Goal: Task Accomplishment & Management: Use online tool/utility

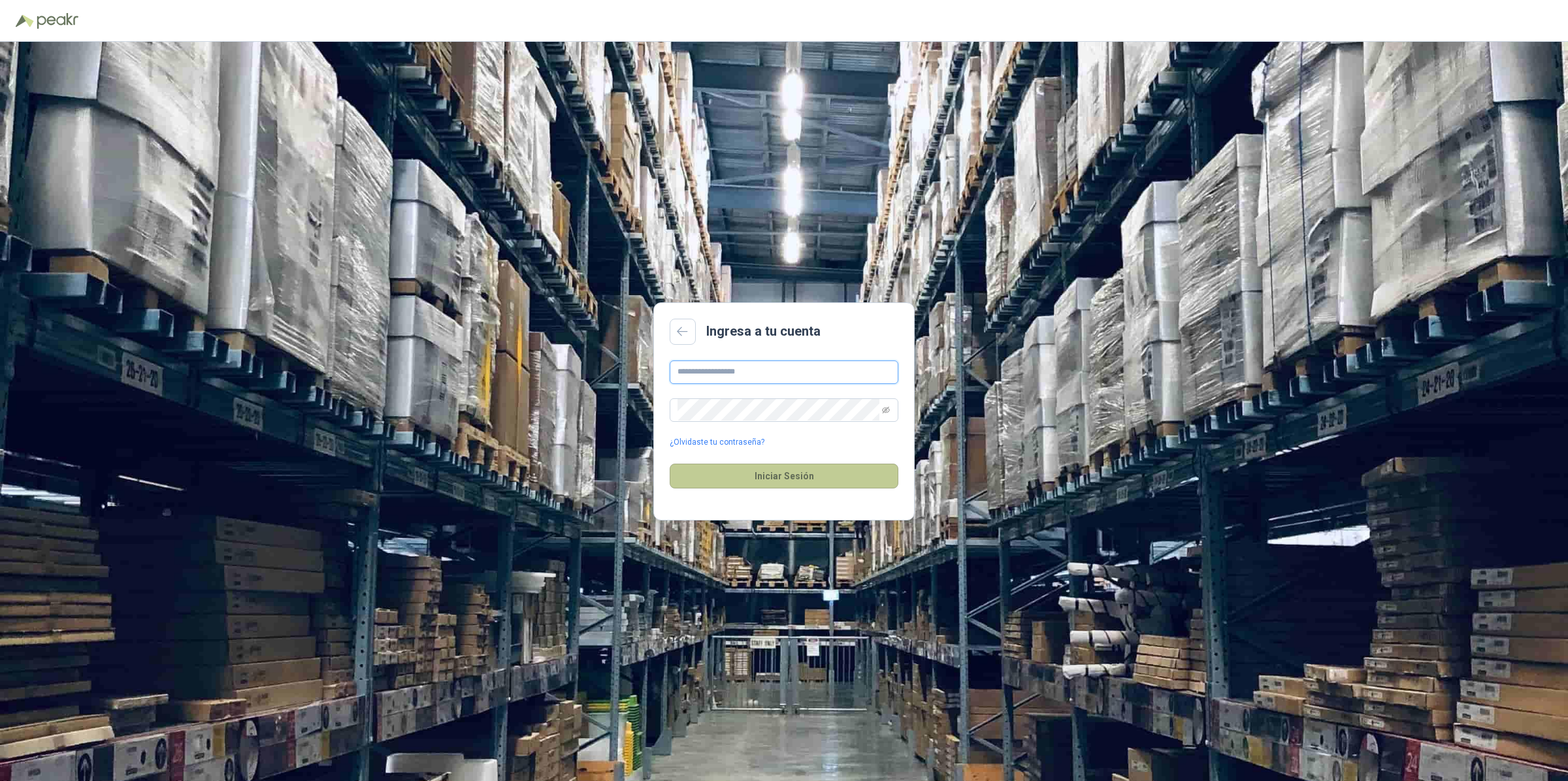
type input "**********"
click at [794, 480] on button "Iniciar Sesión" at bounding box center [784, 476] width 229 height 25
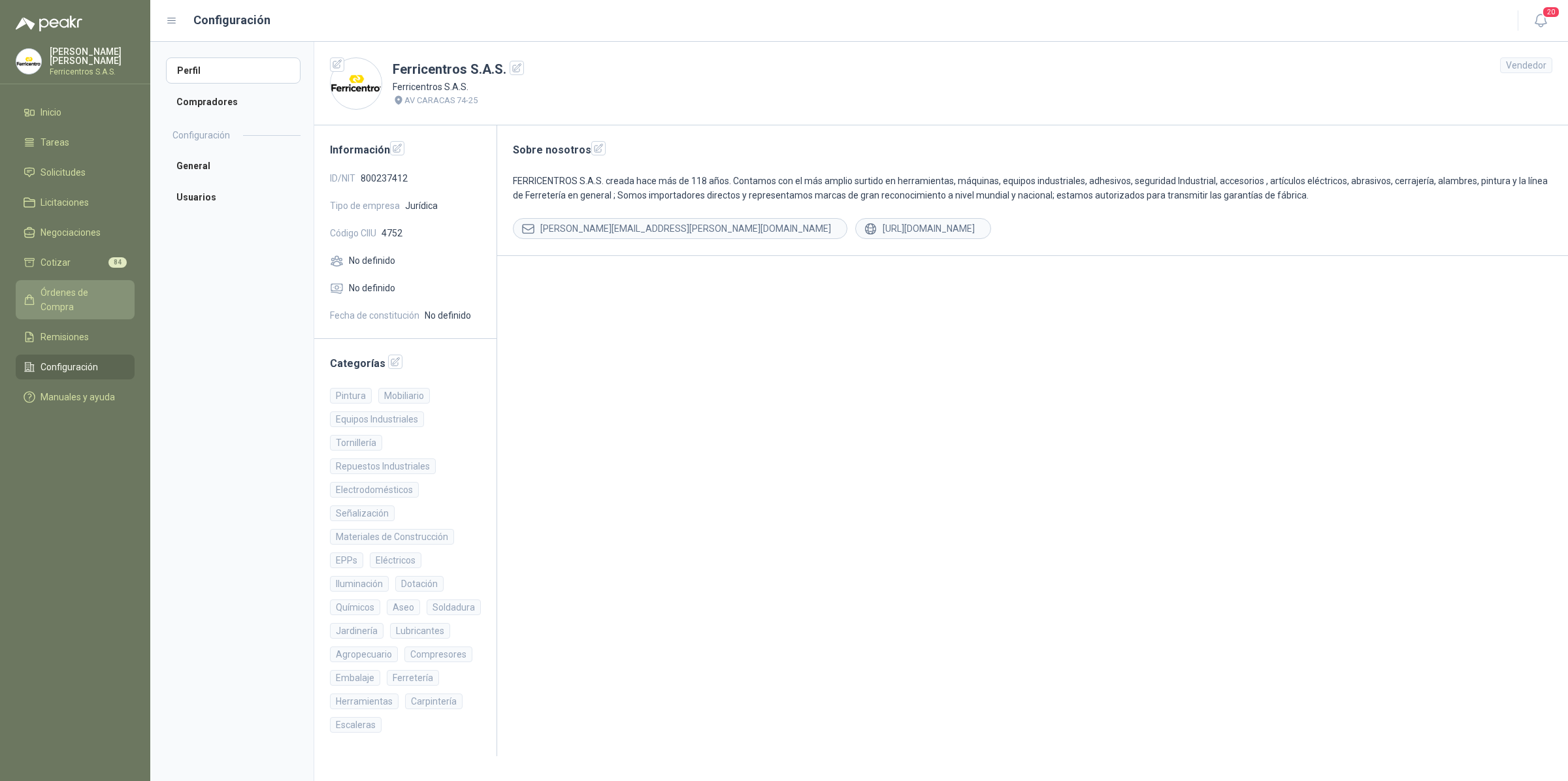
click at [79, 281] on link "Órdenes de Compra" at bounding box center [75, 300] width 119 height 39
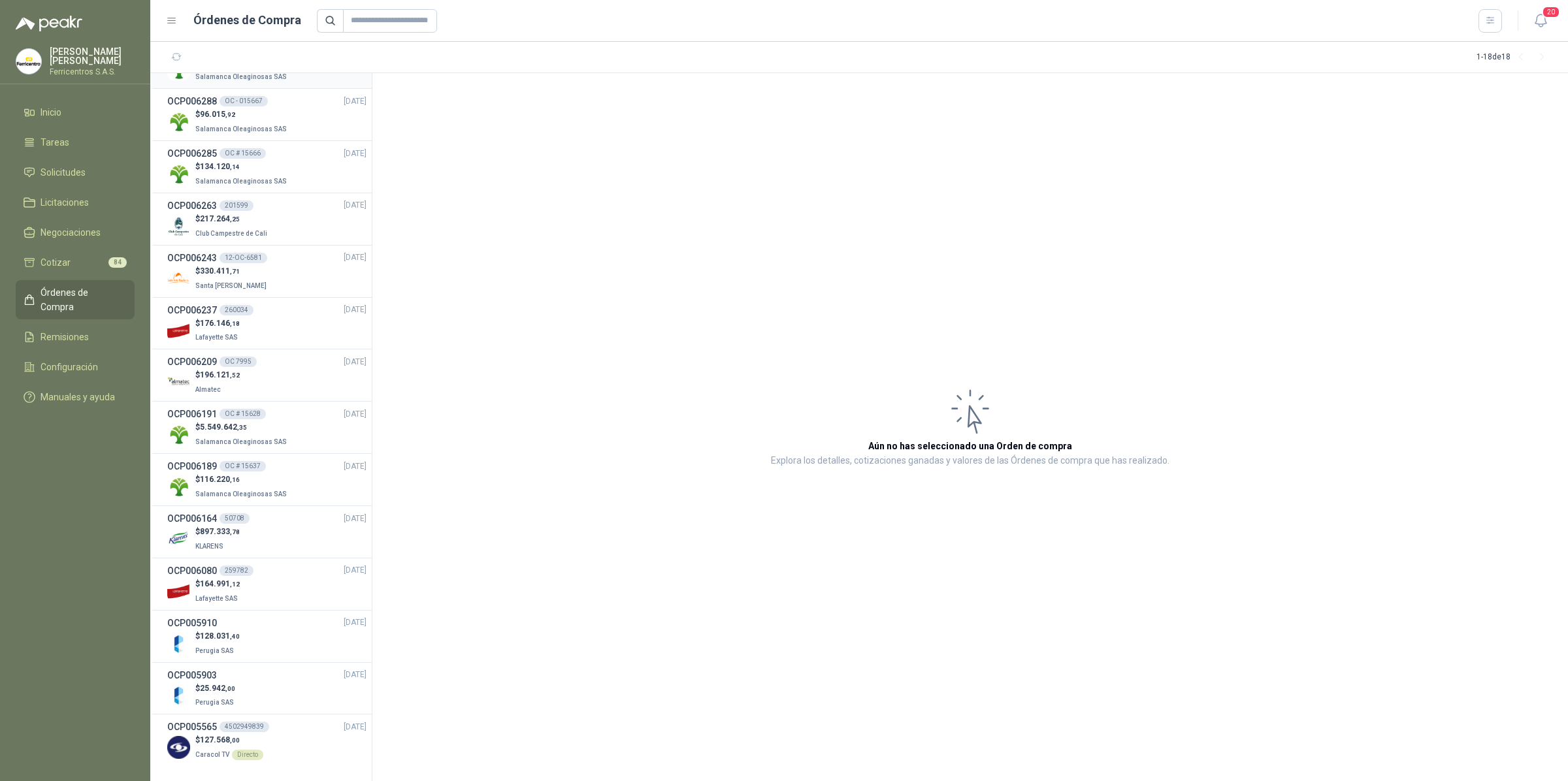
scroll to position [250, 0]
click at [50, 325] on link "Remisiones" at bounding box center [75, 337] width 119 height 25
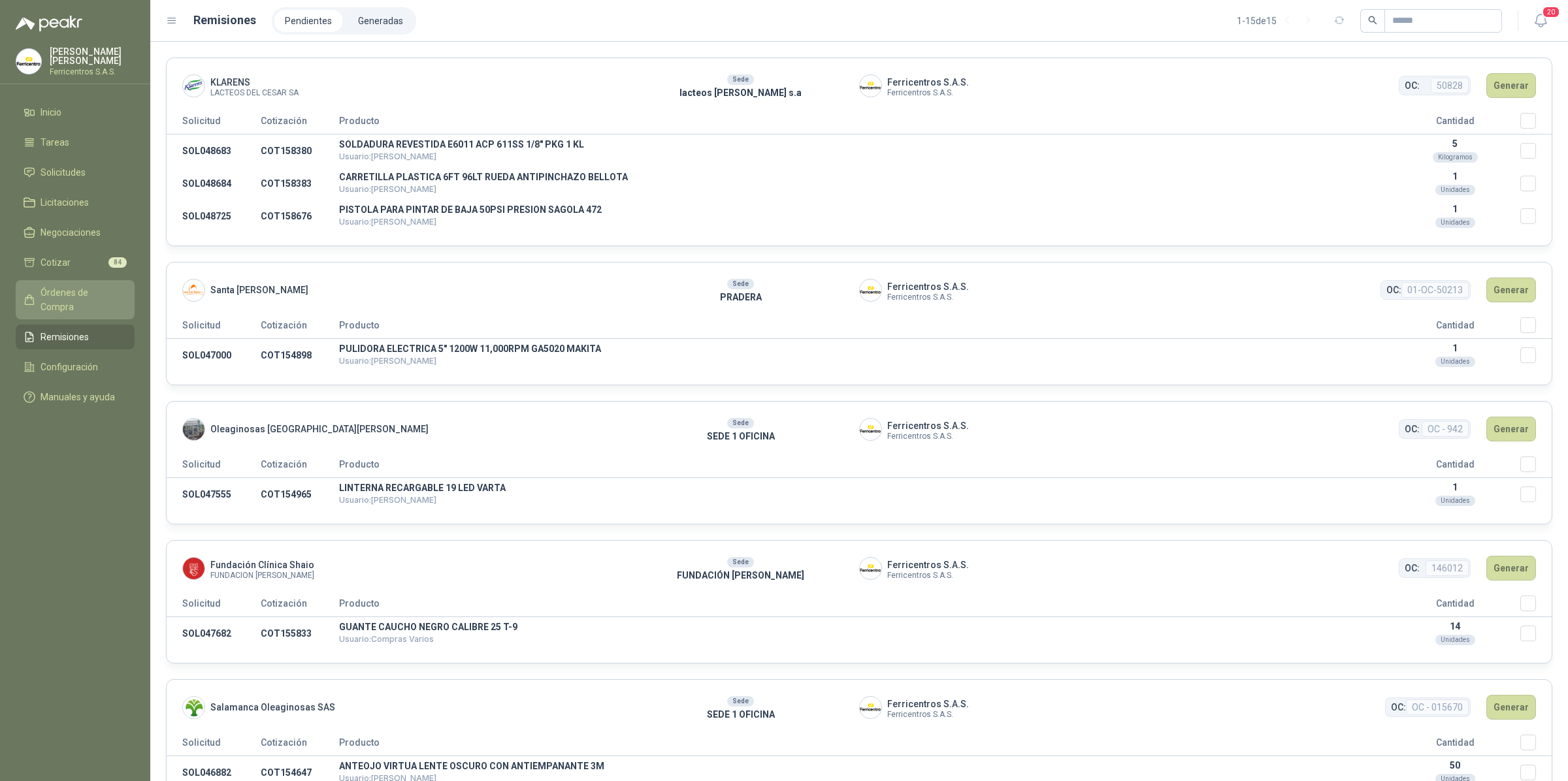
click at [90, 295] on span "Órdenes de Compra" at bounding box center [81, 300] width 82 height 29
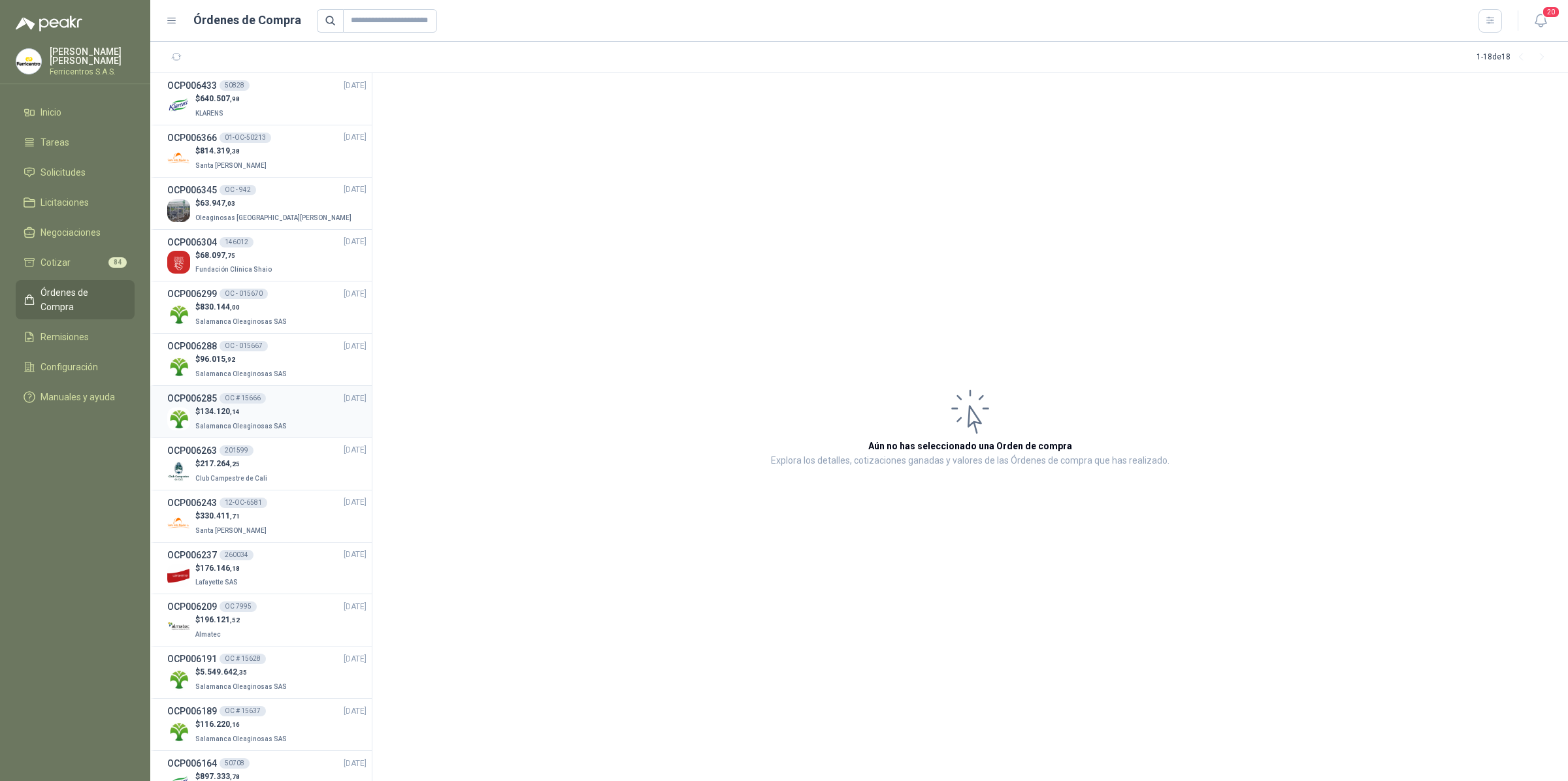
scroll to position [250, 0]
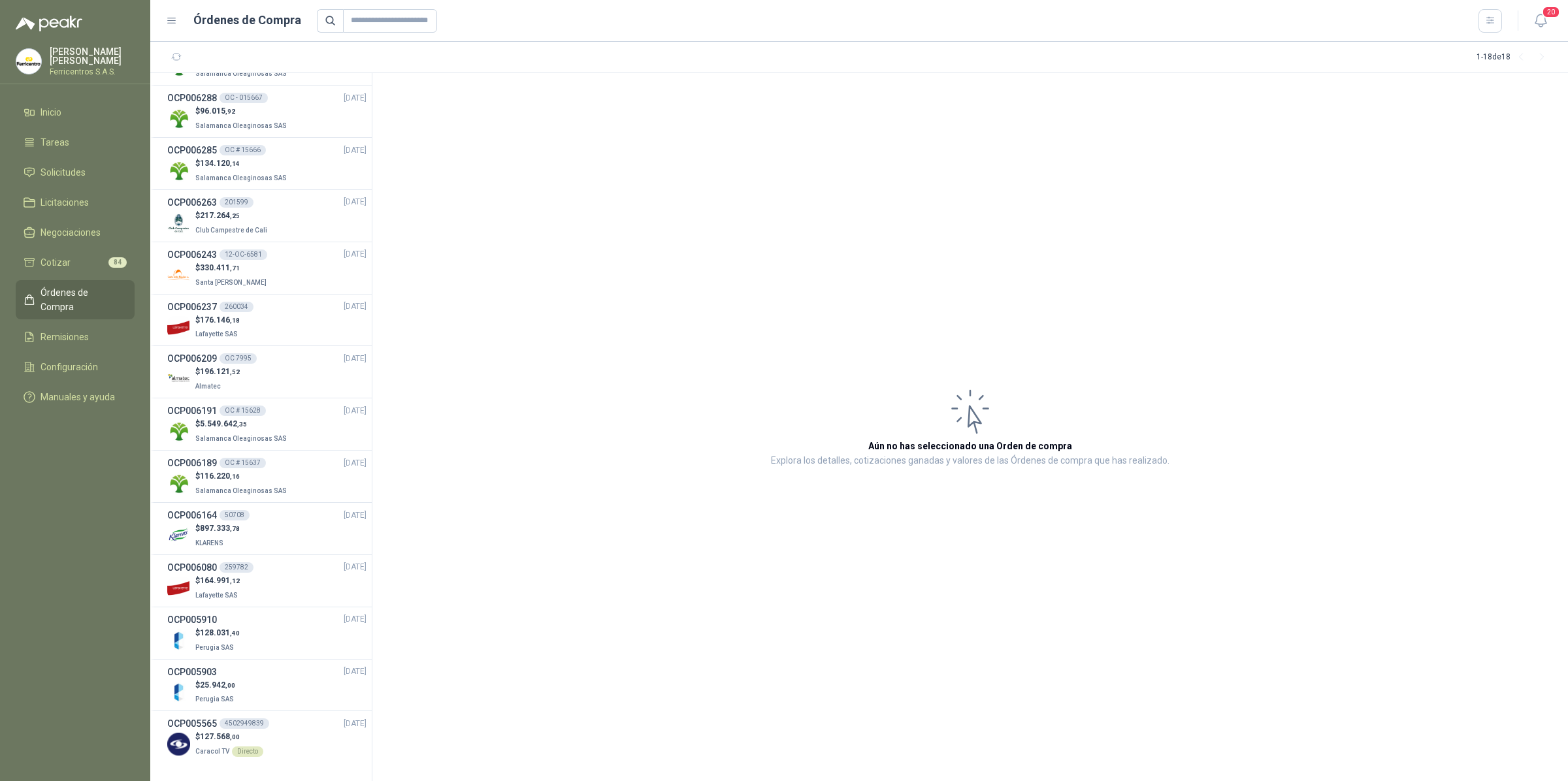
drag, startPoint x: 1252, startPoint y: 625, endPoint x: 570, endPoint y: 544, distance: 686.8
click at [1252, 625] on article "Aún no has seleccionado una Orden de compra Explora los detalles, cotizaciones …" at bounding box center [970, 427] width 1196 height 708
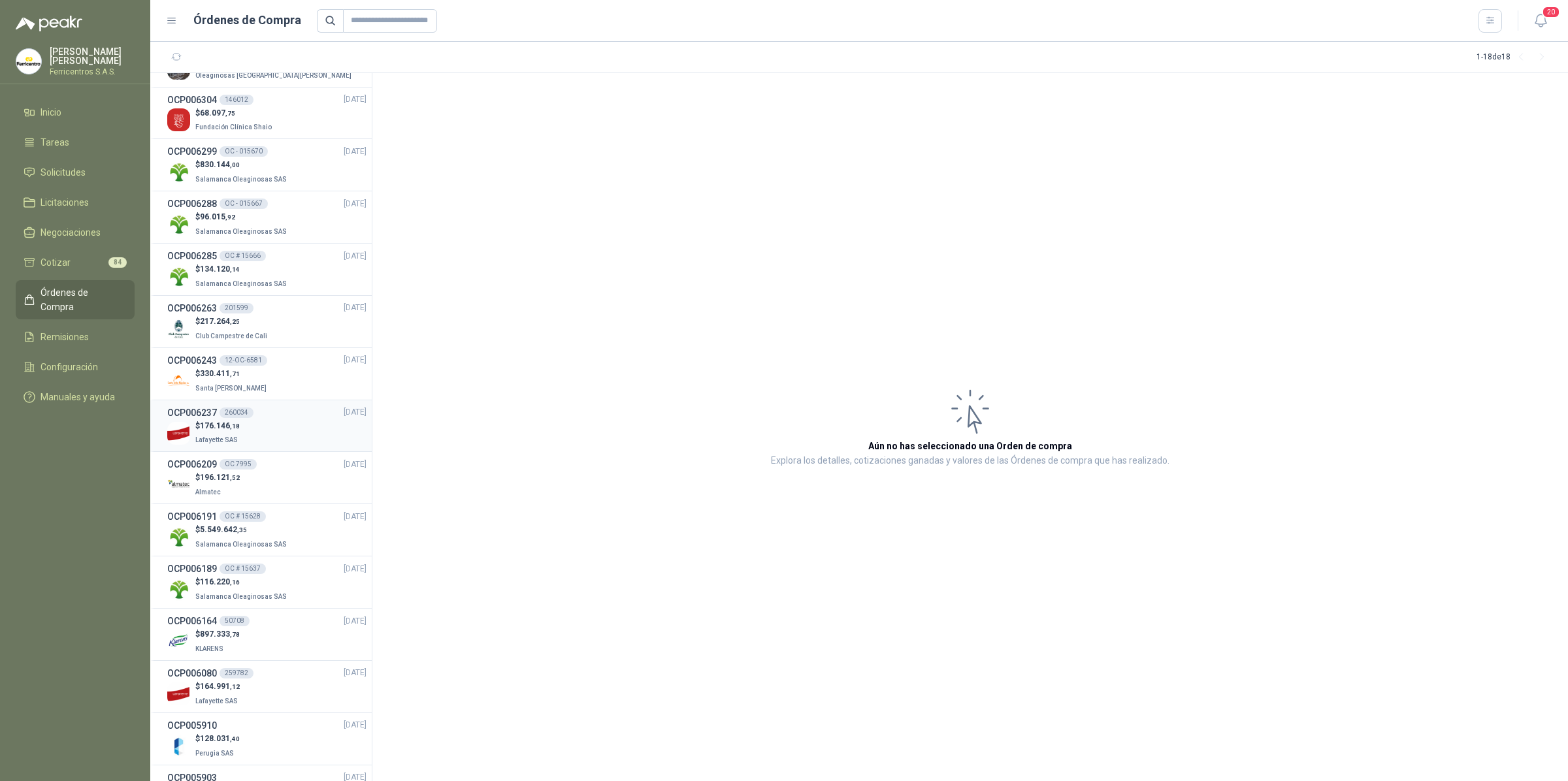
scroll to position [0, 0]
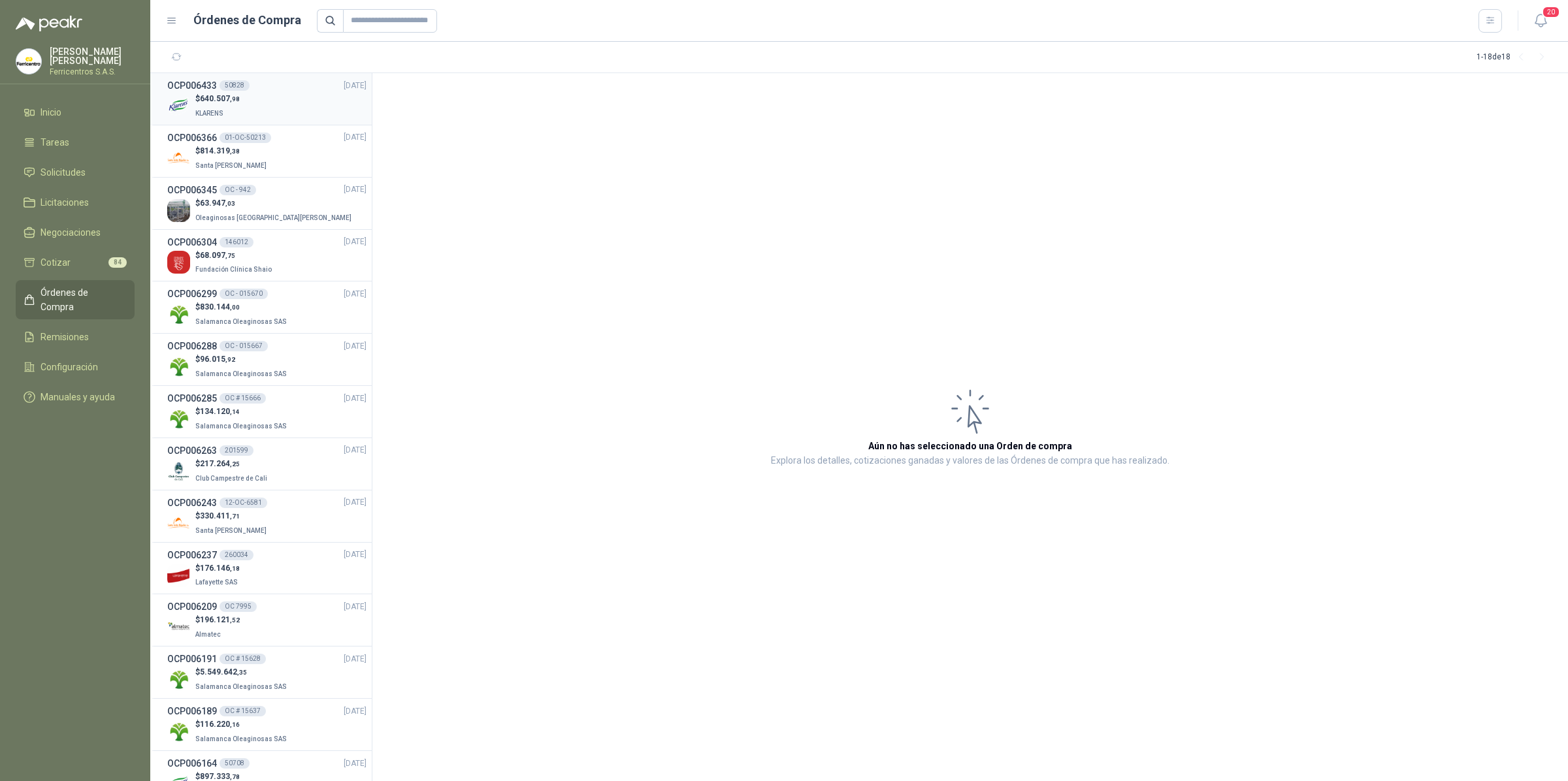
click at [229, 106] on p "KLARENS" at bounding box center [217, 113] width 44 height 14
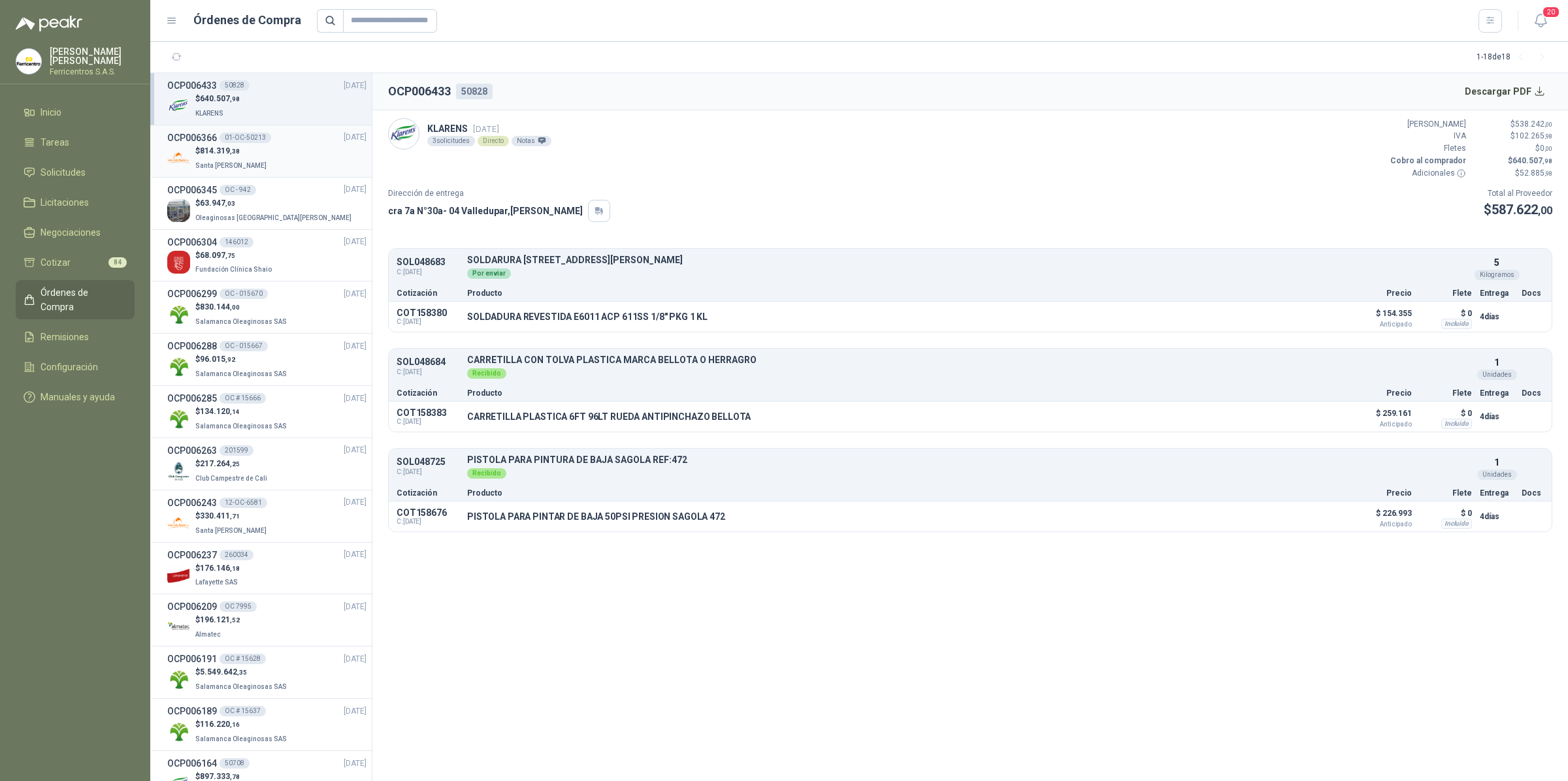
click at [217, 162] on span "Santa [PERSON_NAME]" at bounding box center [230, 166] width 71 height 7
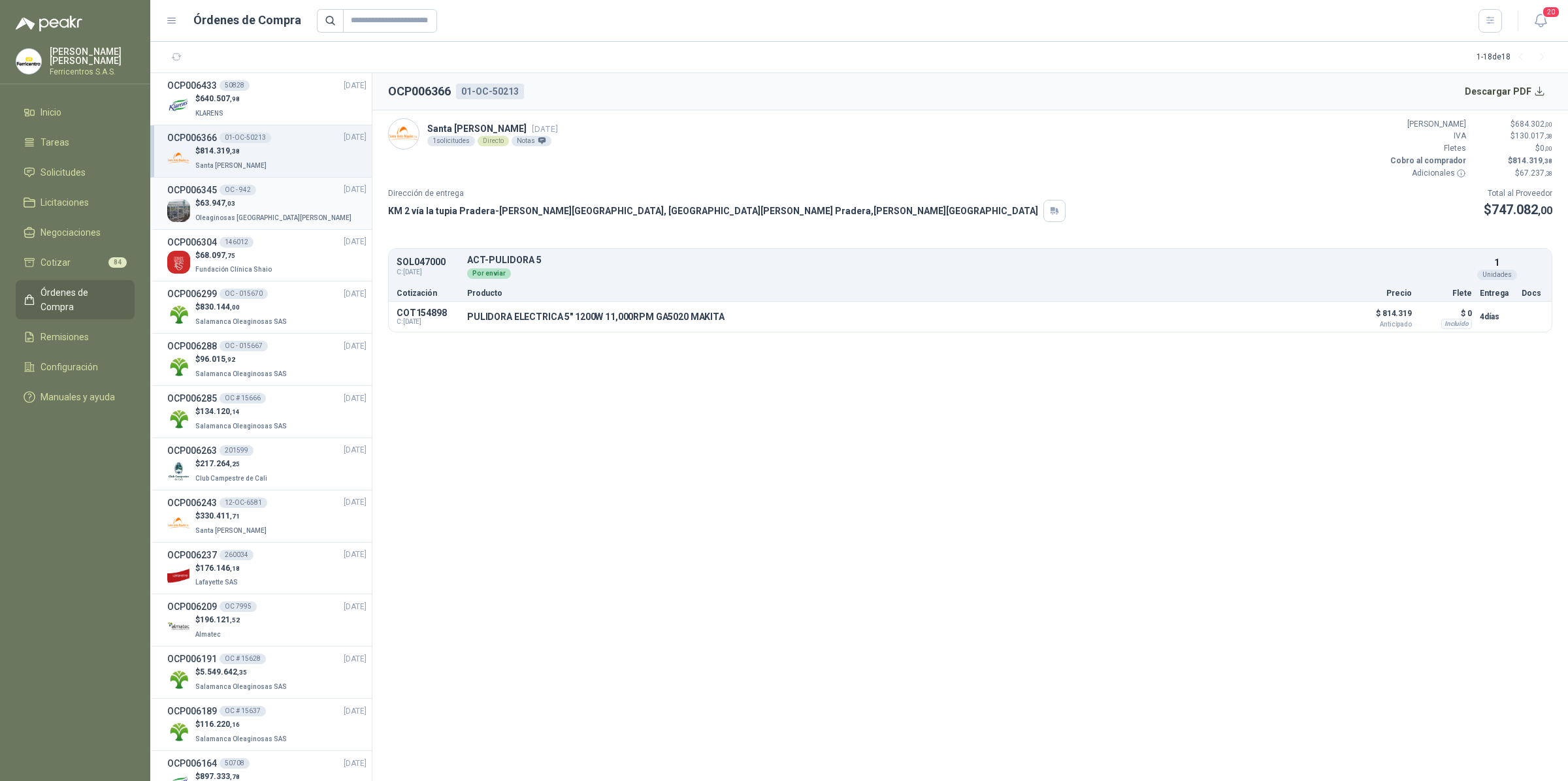
click at [209, 201] on span "63.947 ,03" at bounding box center [217, 203] width 35 height 9
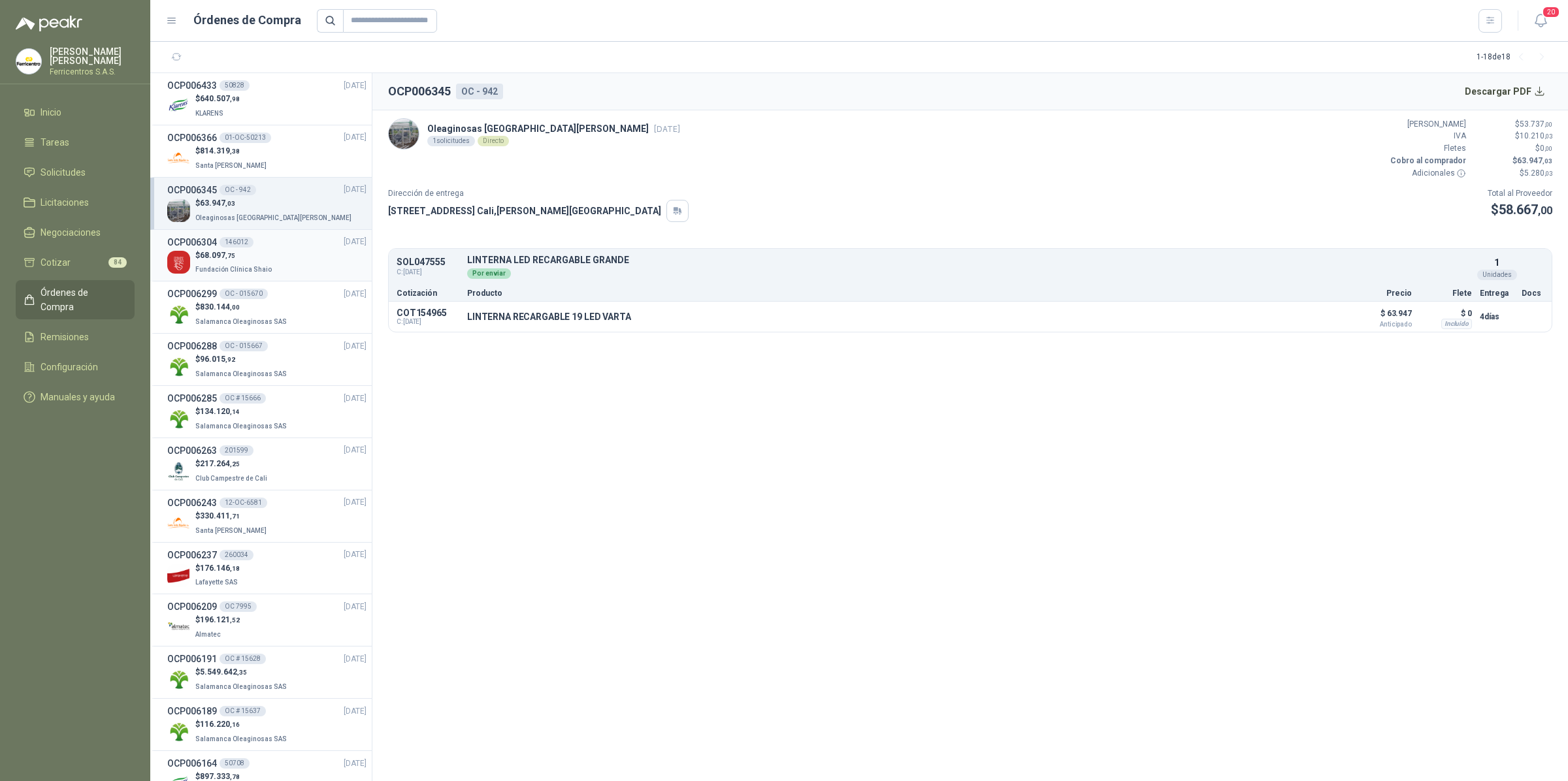
click at [214, 245] on h3 "OCP006304" at bounding box center [192, 242] width 50 height 14
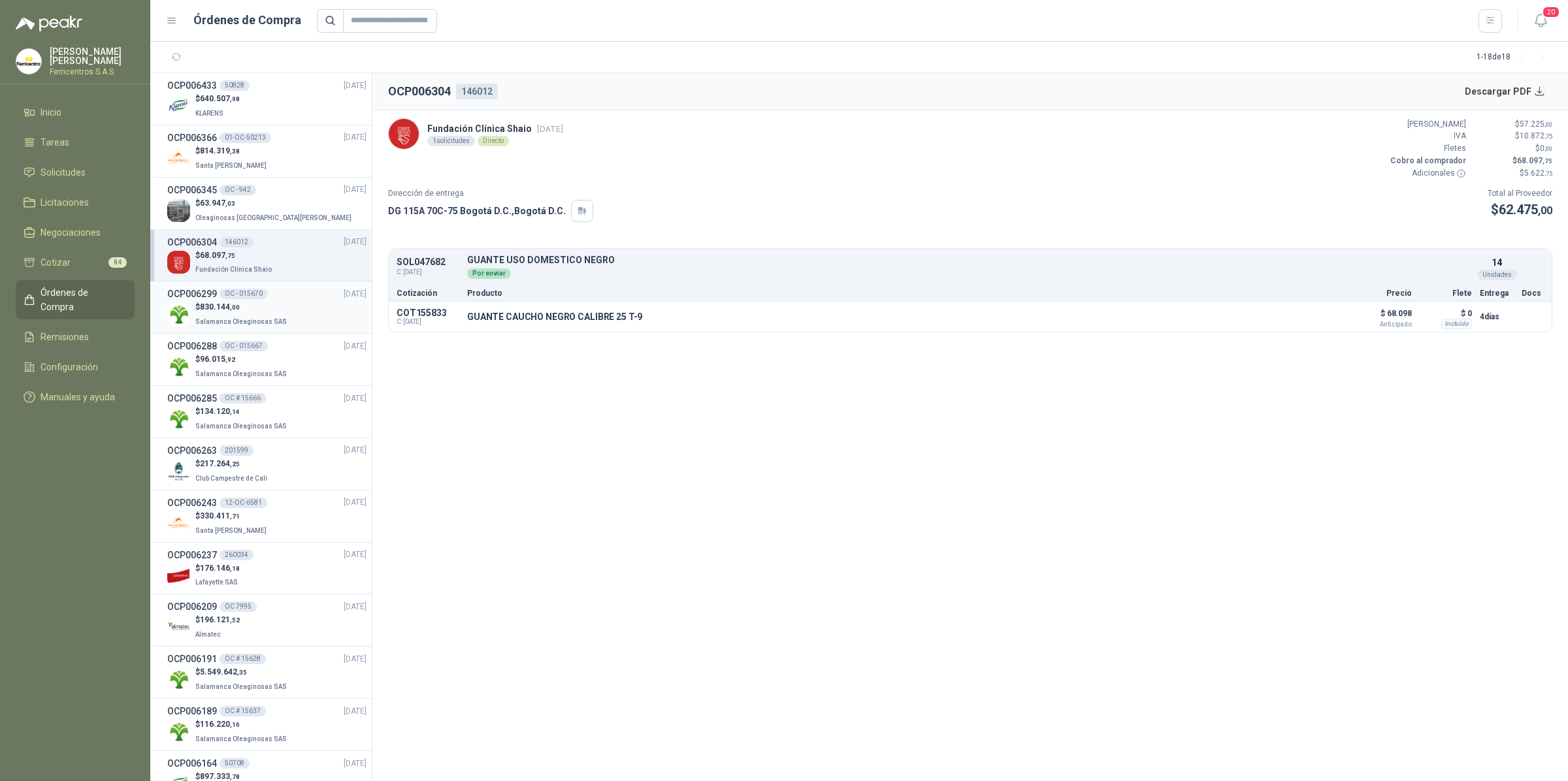
click at [223, 308] on span "830.144 ,00" at bounding box center [220, 307] width 40 height 9
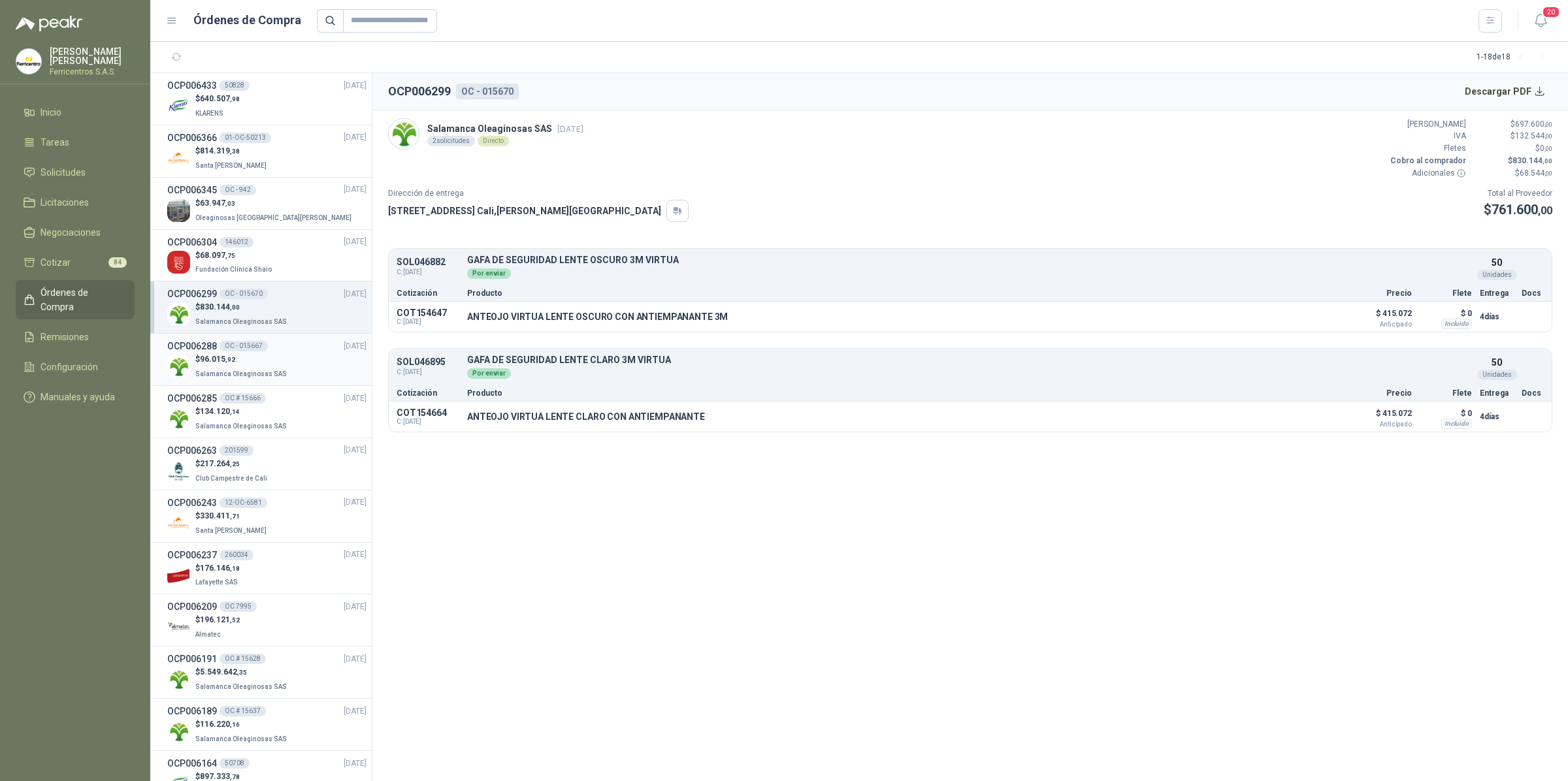
click at [229, 372] on span "Salamanca Oleaginosas SAS" at bounding box center [240, 374] width 91 height 7
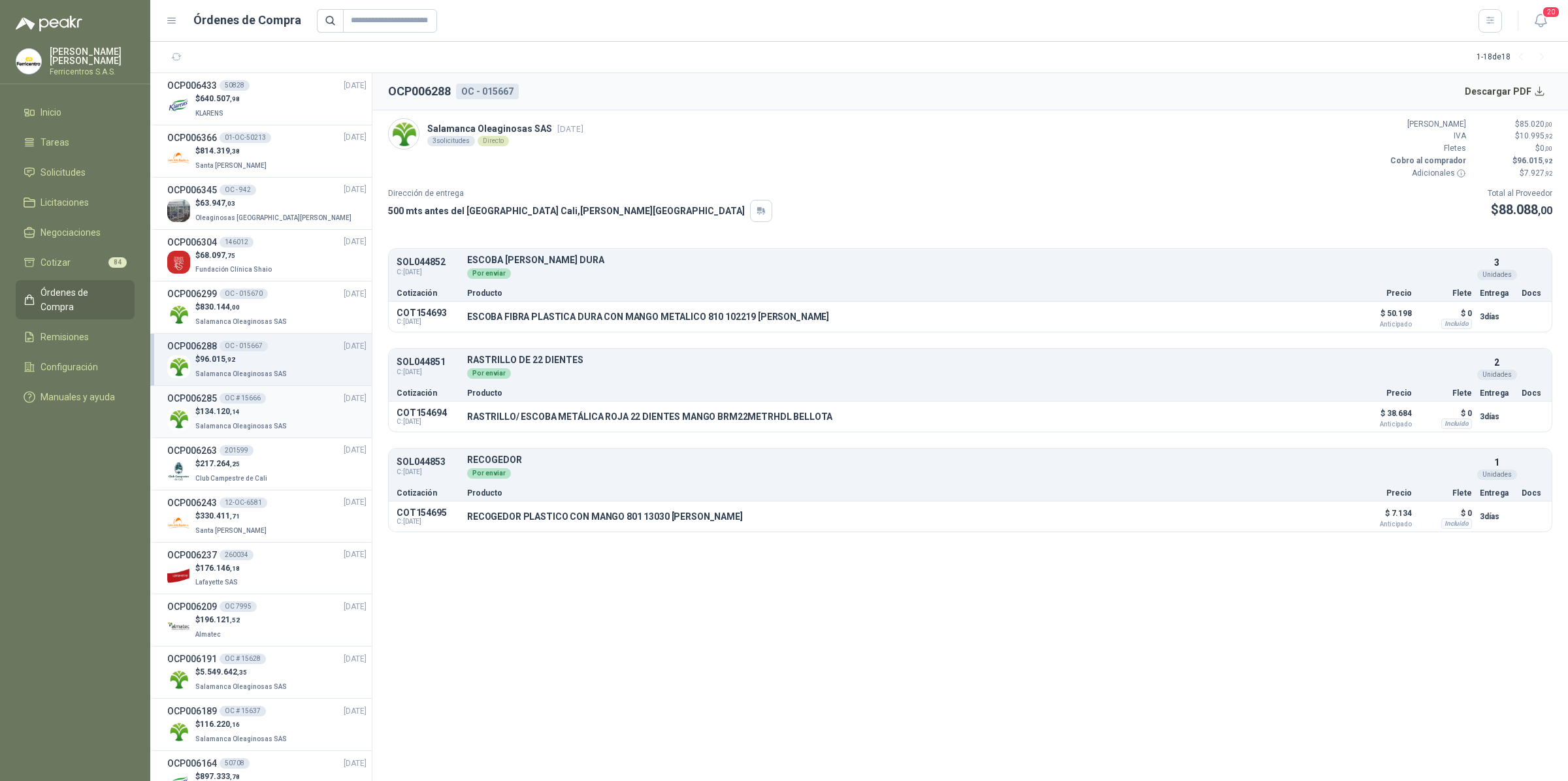
click at [209, 418] on p "Salamanca Oleaginosas SAS" at bounding box center [242, 425] width 94 height 14
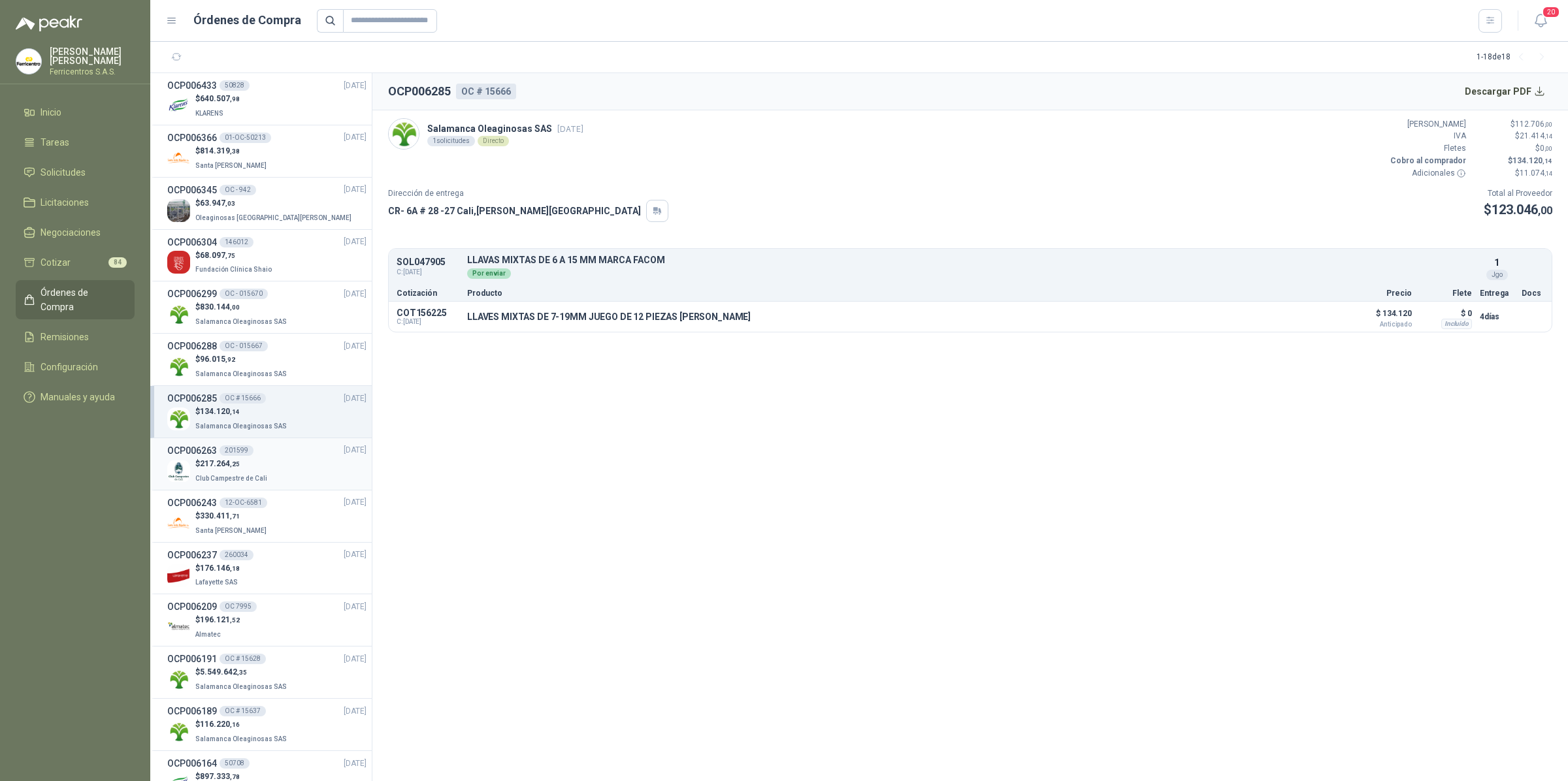
click at [288, 445] on div "OCP006263 201599 [DATE]" at bounding box center [267, 450] width 199 height 14
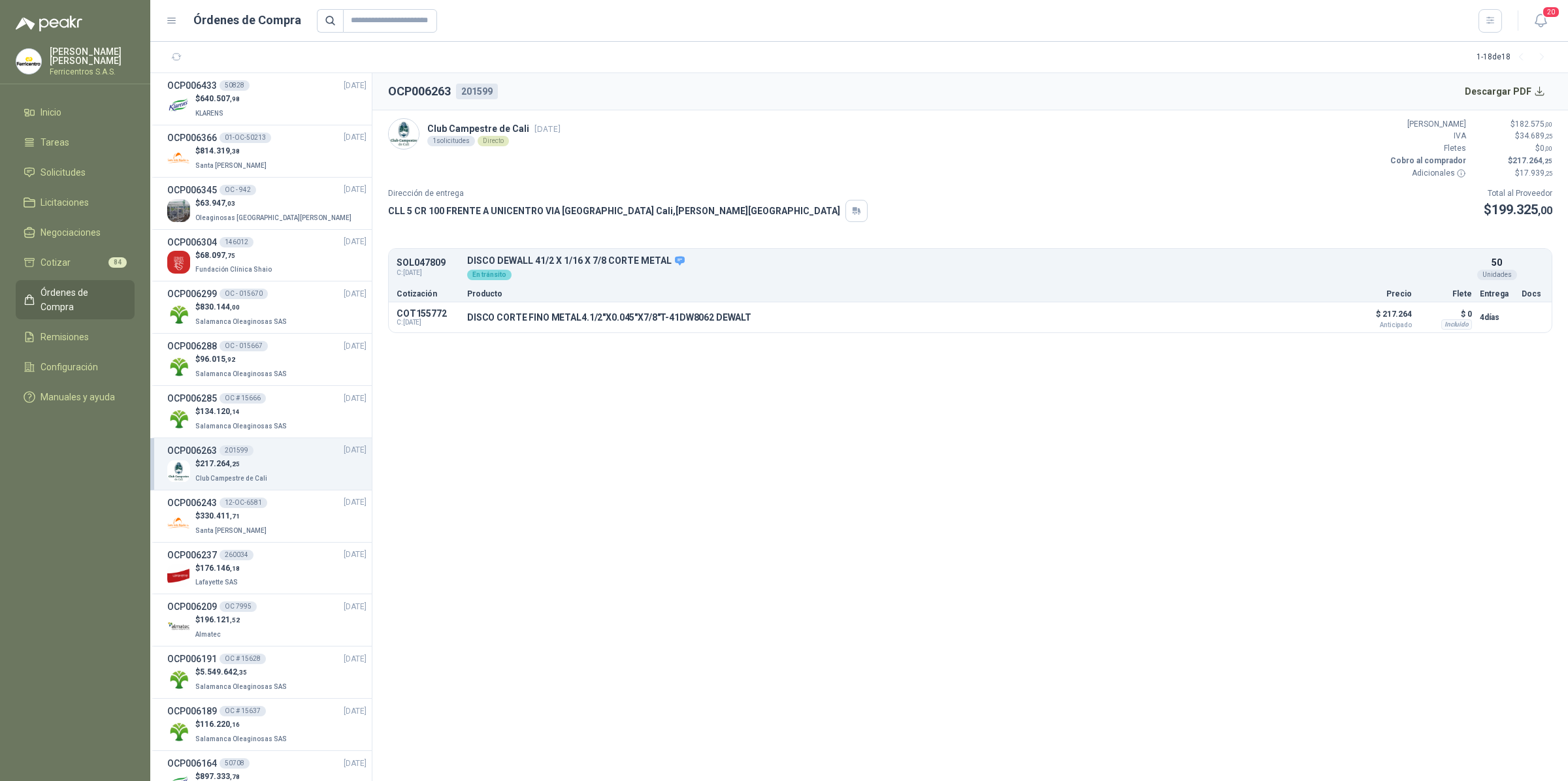
click at [246, 488] on li "OCP006263 201599 [DATE] $ 217.264 ,25 Club [GEOGRAPHIC_DATA]" at bounding box center [260, 464] width 222 height 52
click at [245, 521] on p "$ 330.411 ,71" at bounding box center [232, 516] width 74 height 12
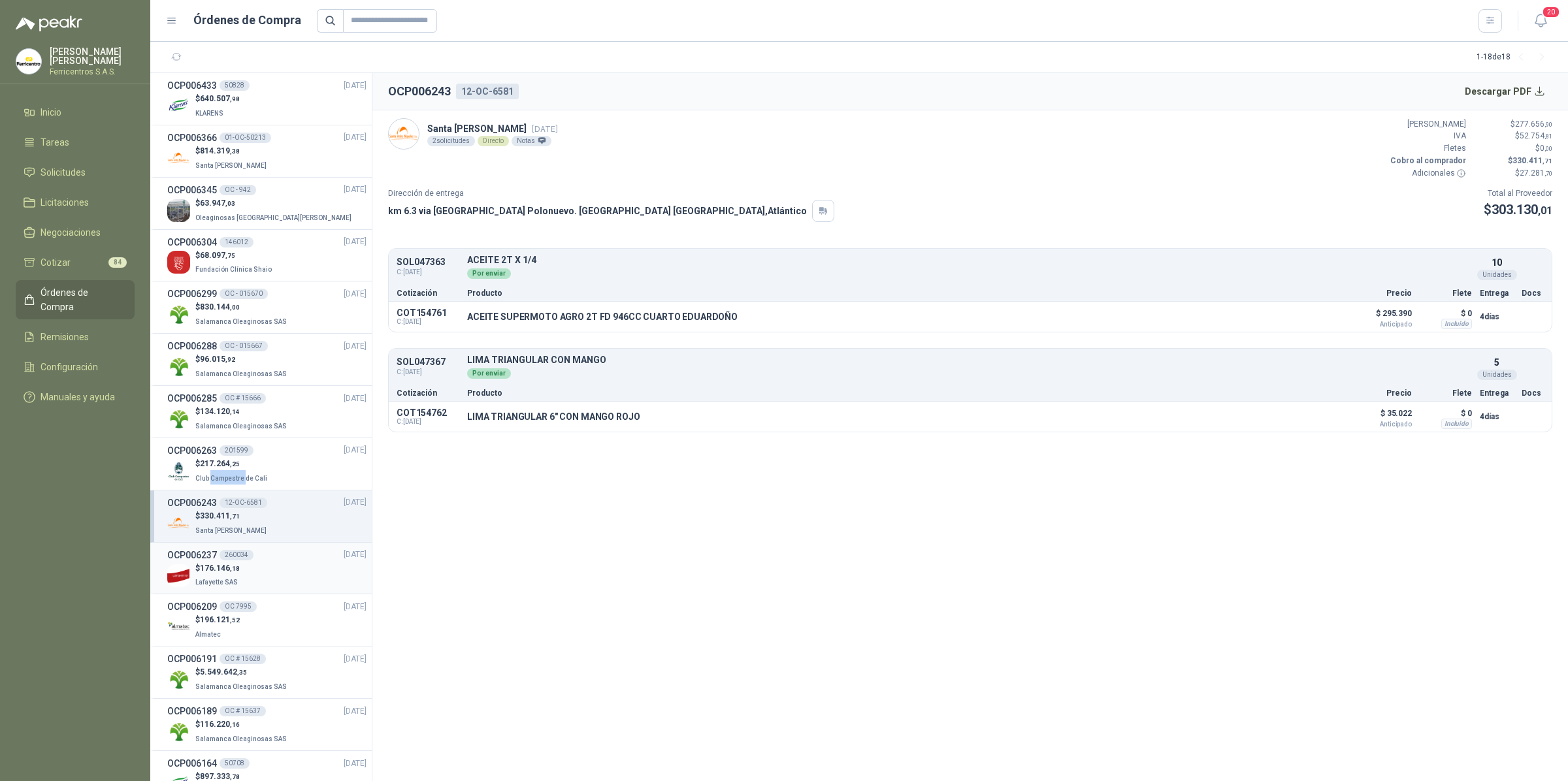
click at [250, 577] on div "$ 176.146 ,18 Lafayette SAS" at bounding box center [267, 575] width 199 height 27
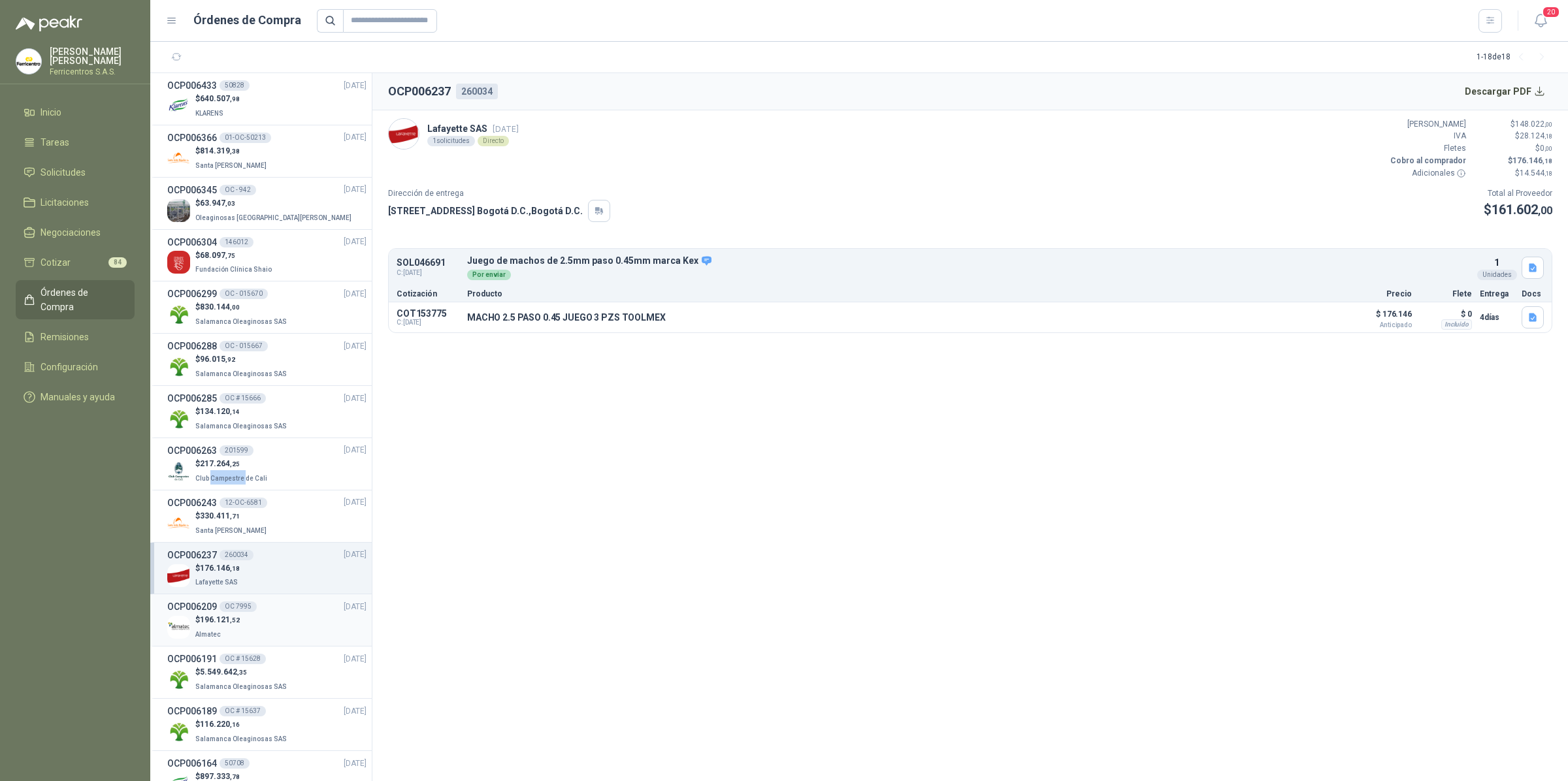
click at [253, 623] on div "$ 196.121 ,52 Almatec" at bounding box center [267, 627] width 199 height 27
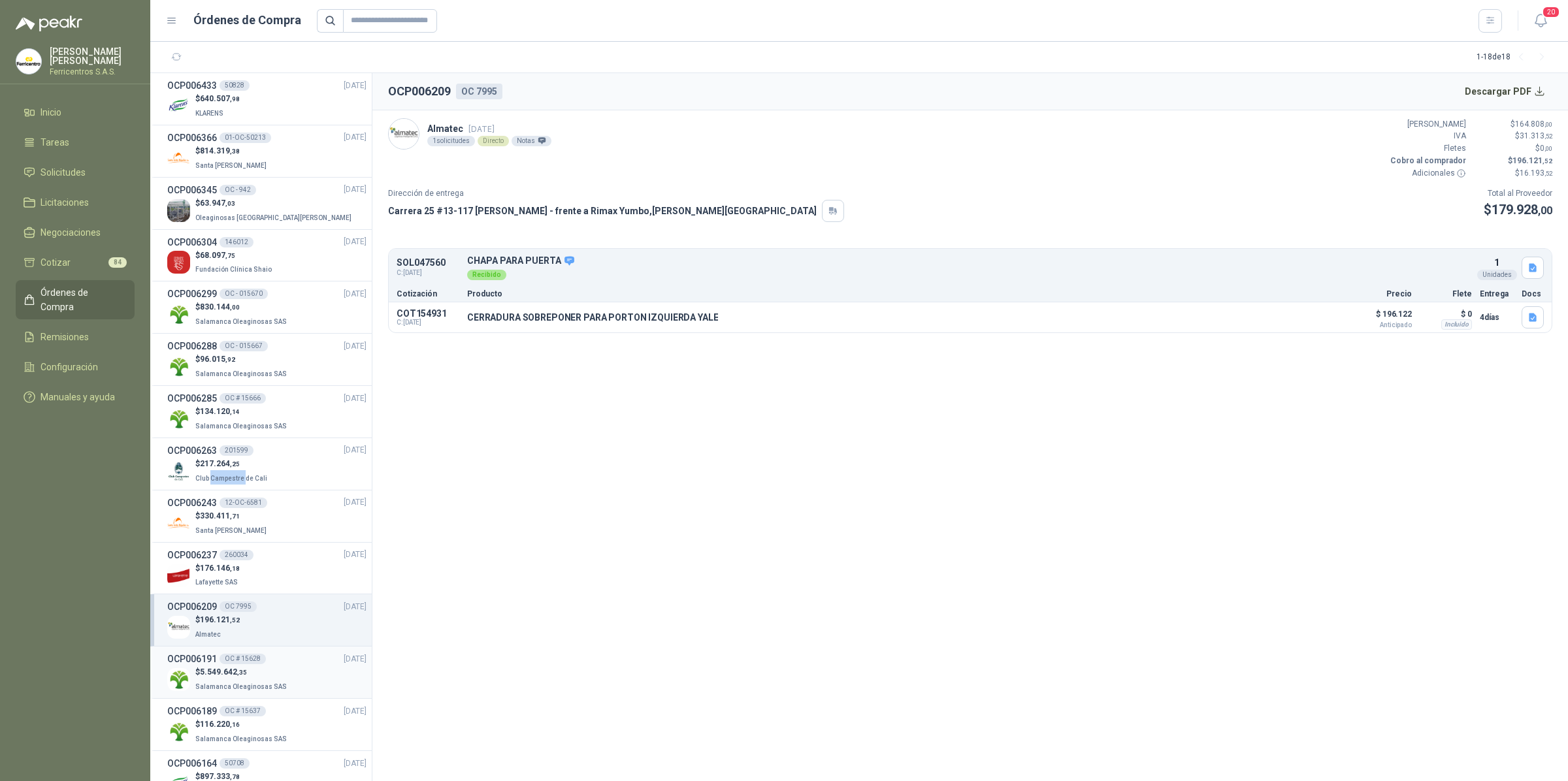
click at [253, 661] on div "OC # 15628" at bounding box center [243, 658] width 47 height 11
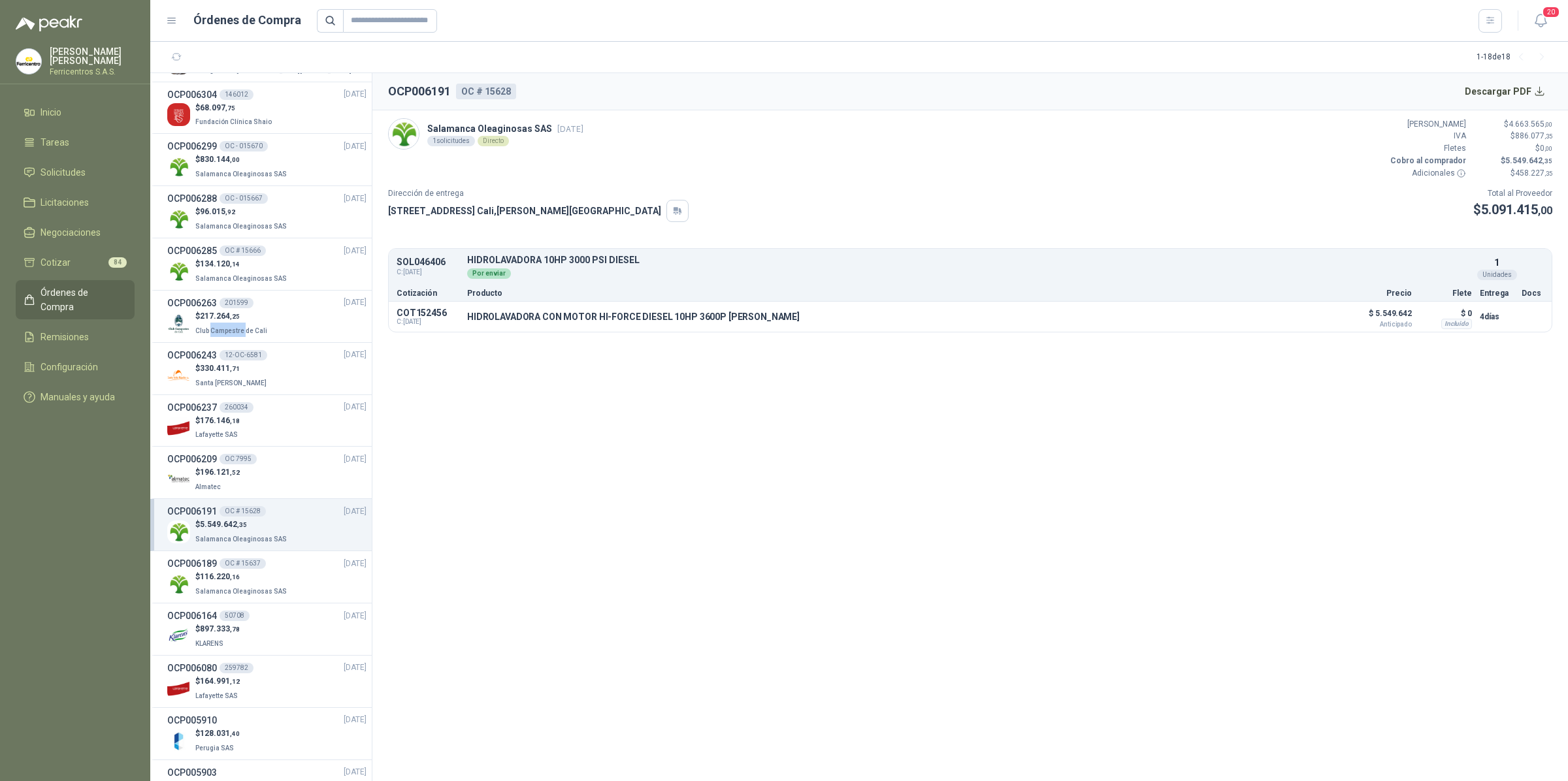
scroll to position [164, 0]
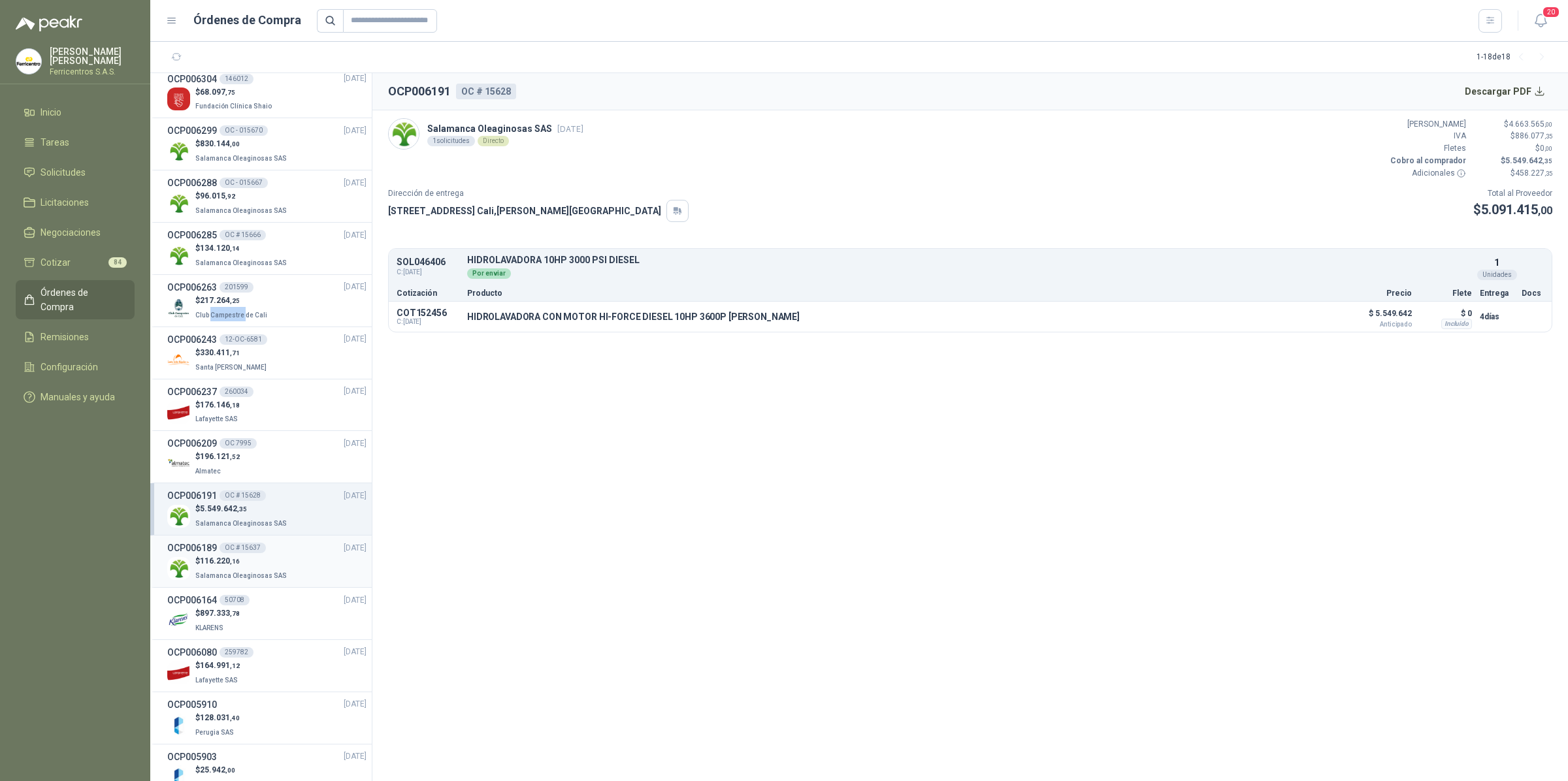
click at [242, 580] on p "Salamanca Oleaginosas SAS" at bounding box center [242, 574] width 94 height 14
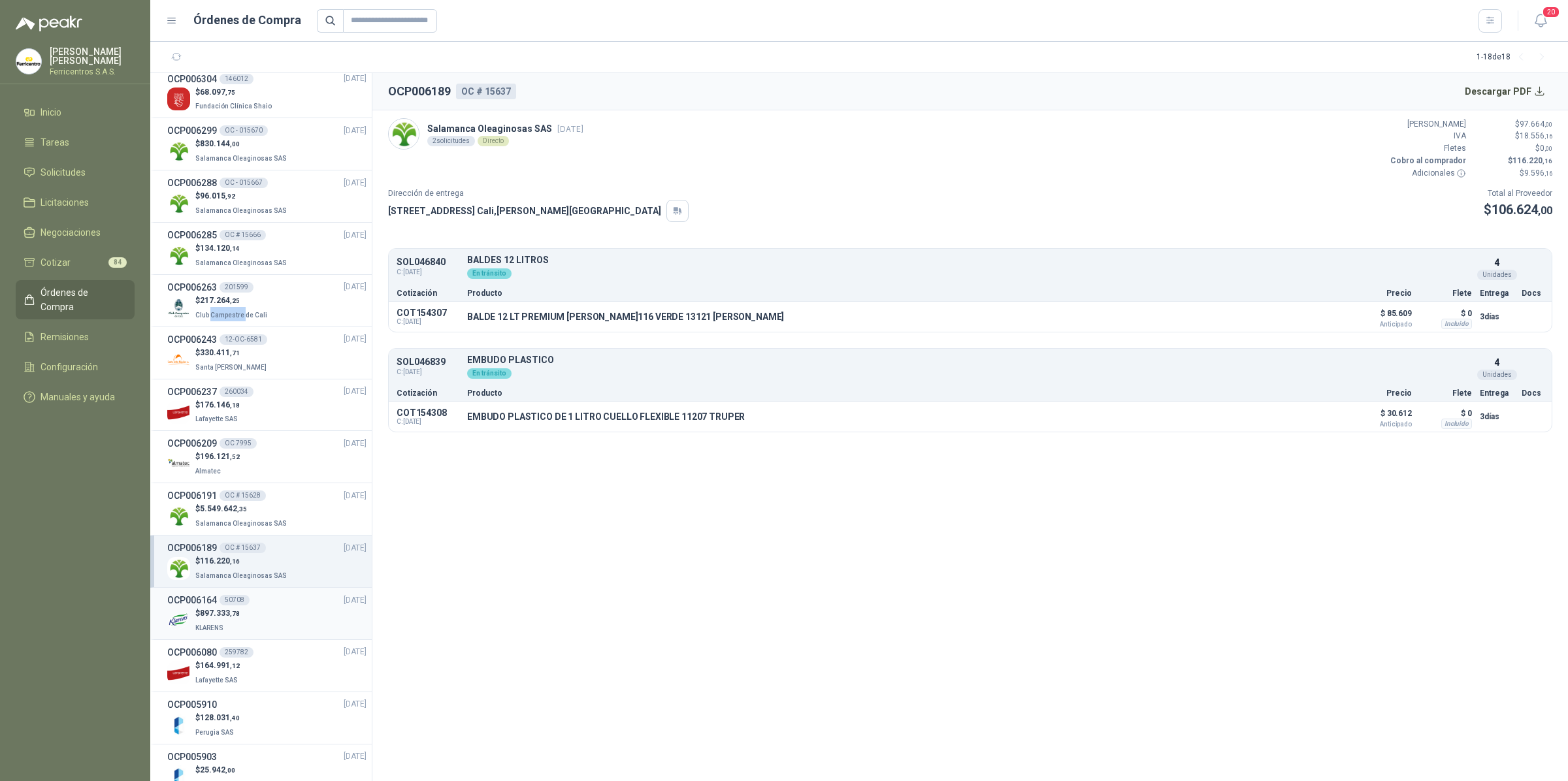
click at [238, 623] on p "KLARENS" at bounding box center [217, 627] width 44 height 14
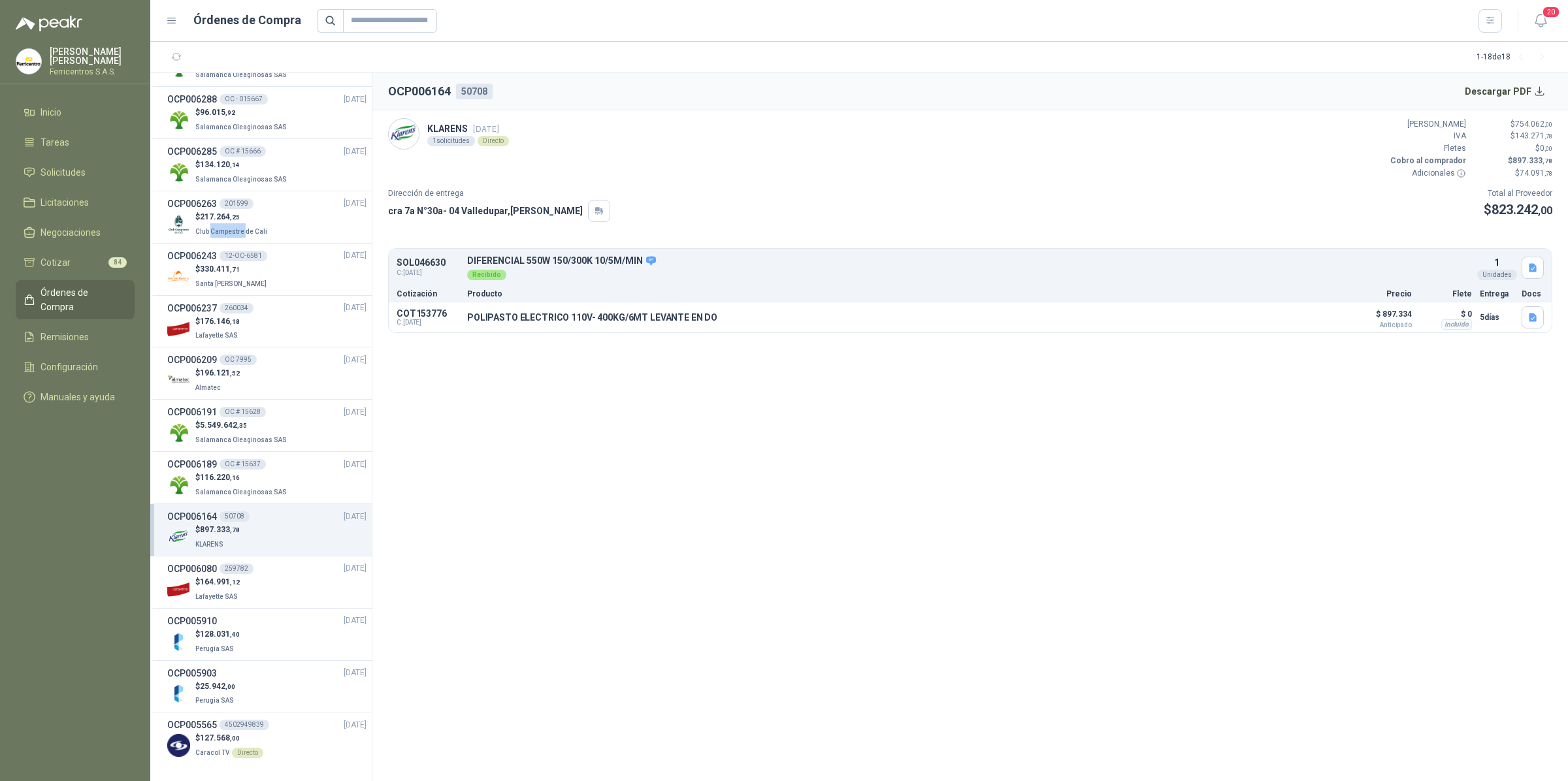
scroll to position [250, 0]
click at [237, 592] on span "Lafayette SAS" at bounding box center [216, 595] width 42 height 7
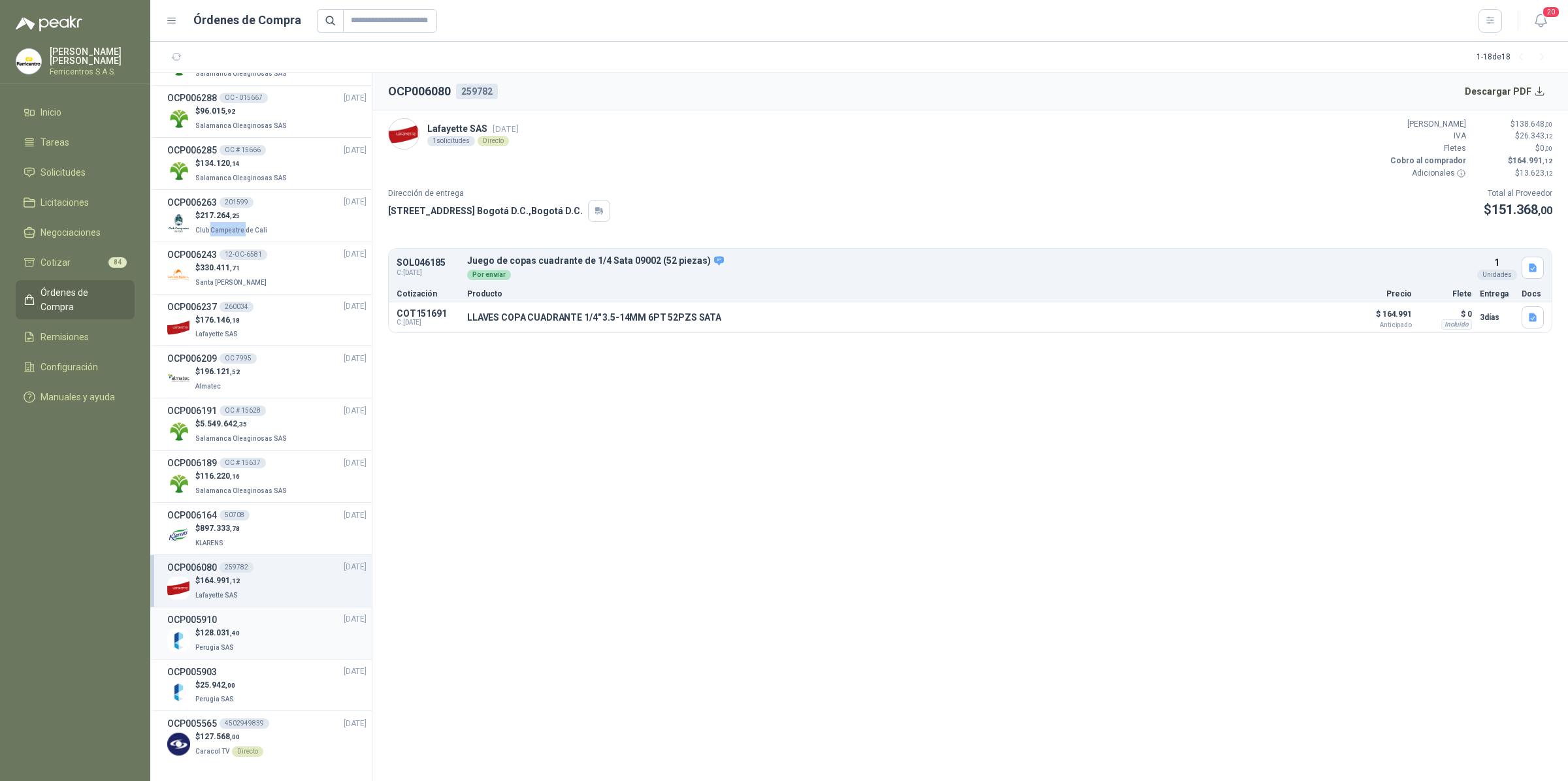
click at [259, 628] on div "$ 128.031 ,40 Perugia SAS" at bounding box center [267, 640] width 199 height 27
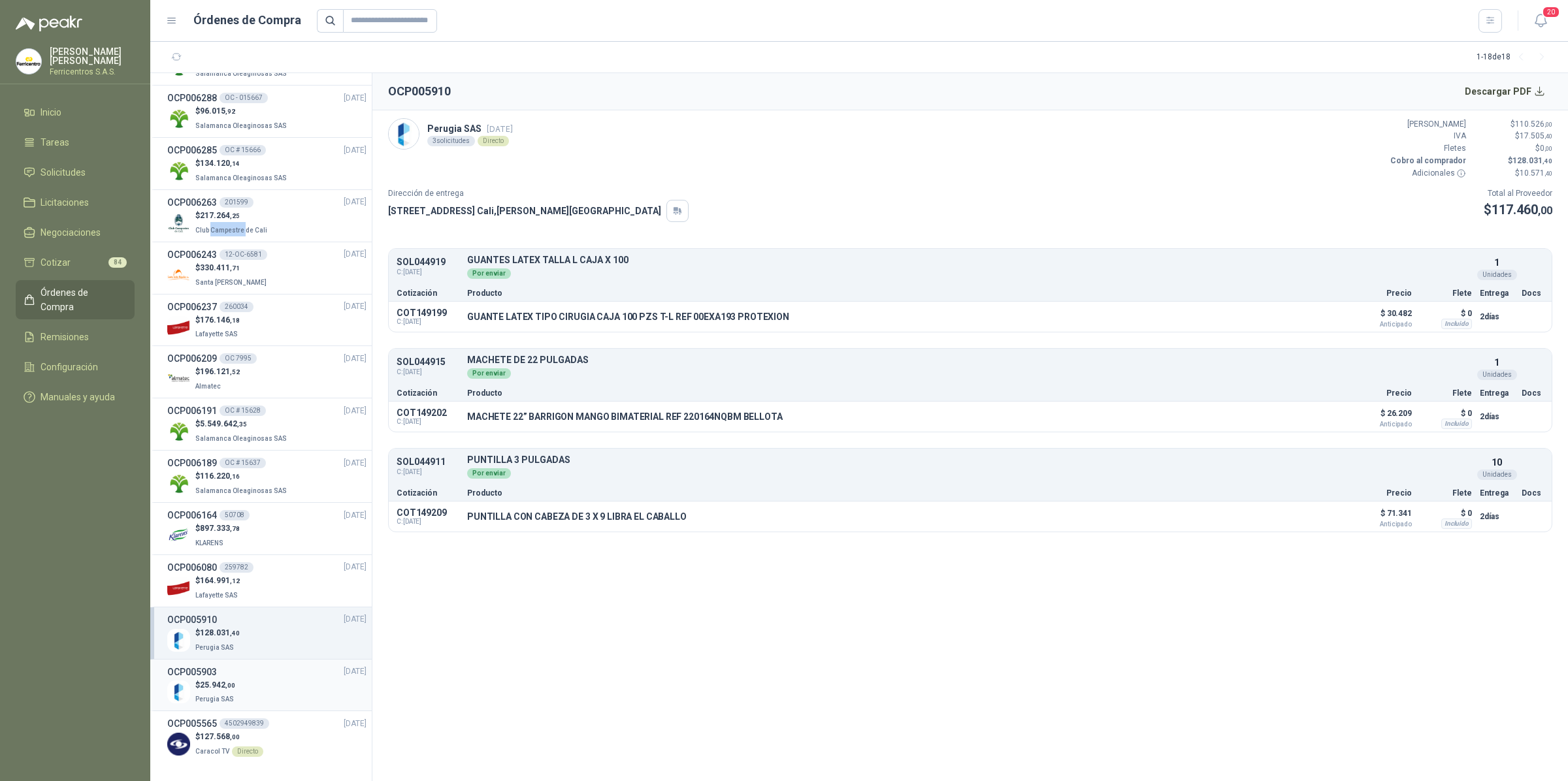
click at [246, 684] on div "$ 25.942 ,00 Perugia SAS" at bounding box center [267, 692] width 199 height 27
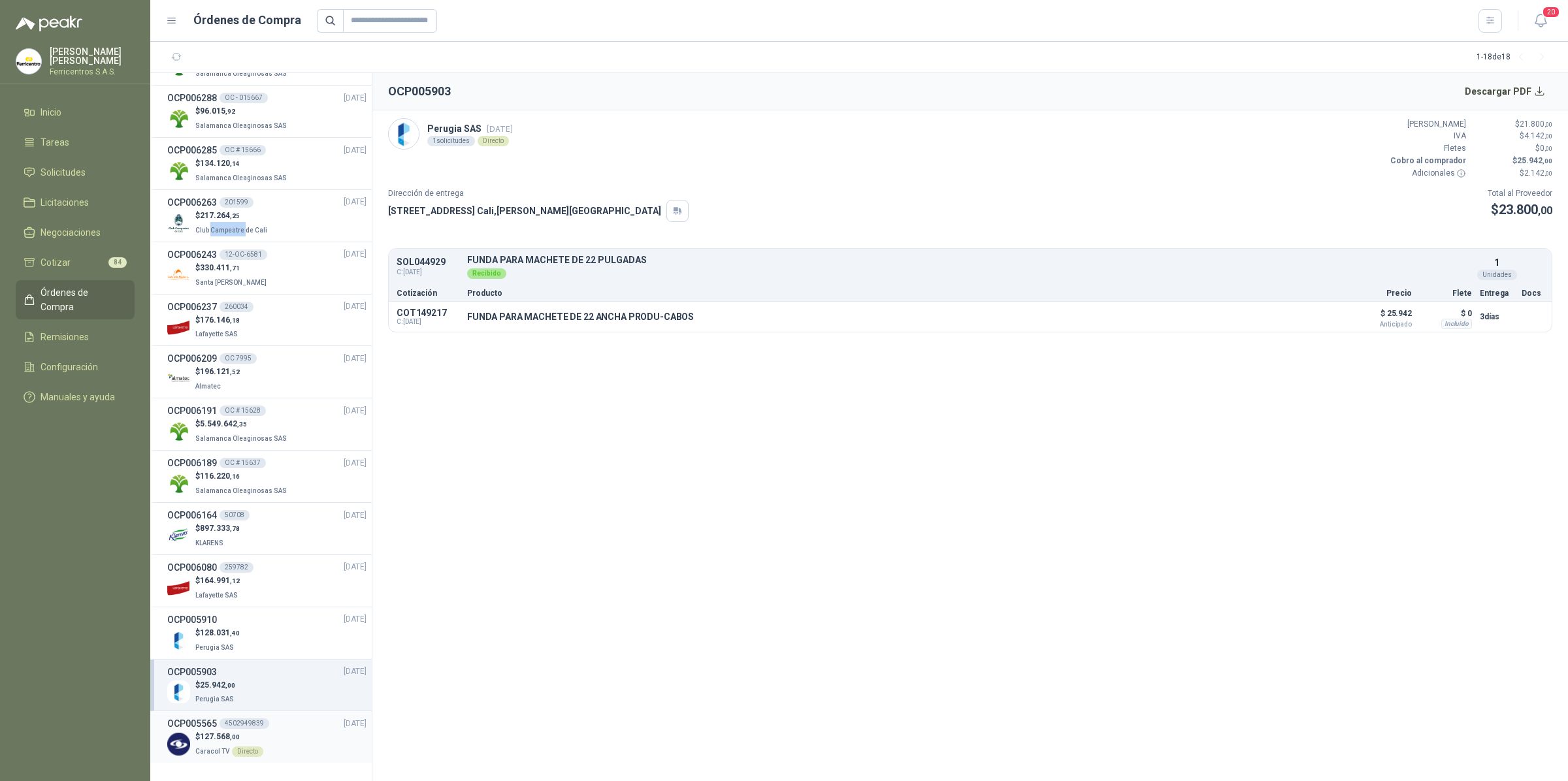
click at [275, 738] on div "$ 127.568 ,00 Caracol TV Directo" at bounding box center [267, 744] width 199 height 27
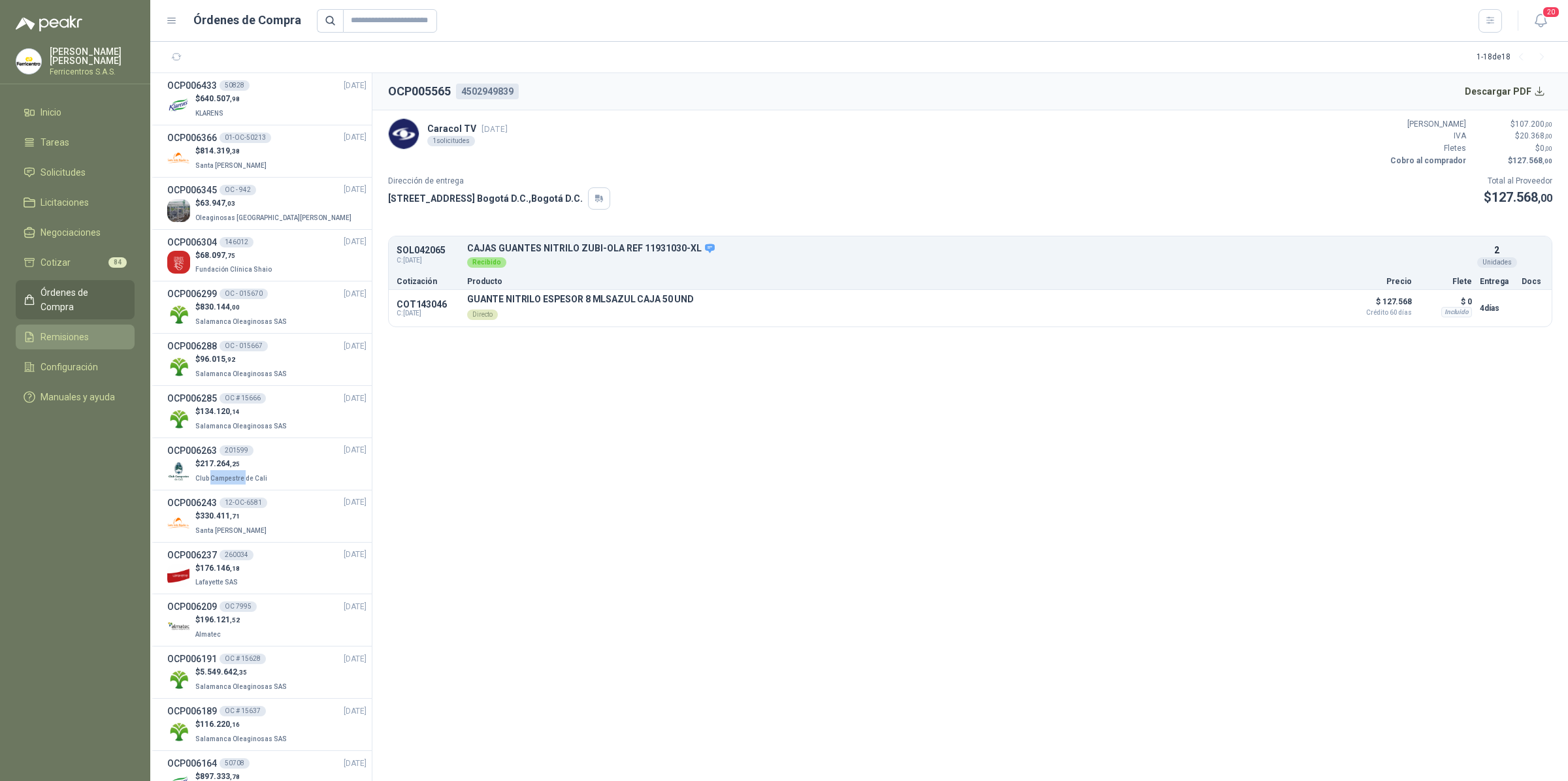
click at [90, 330] on li "Remisiones" at bounding box center [75, 337] width 103 height 14
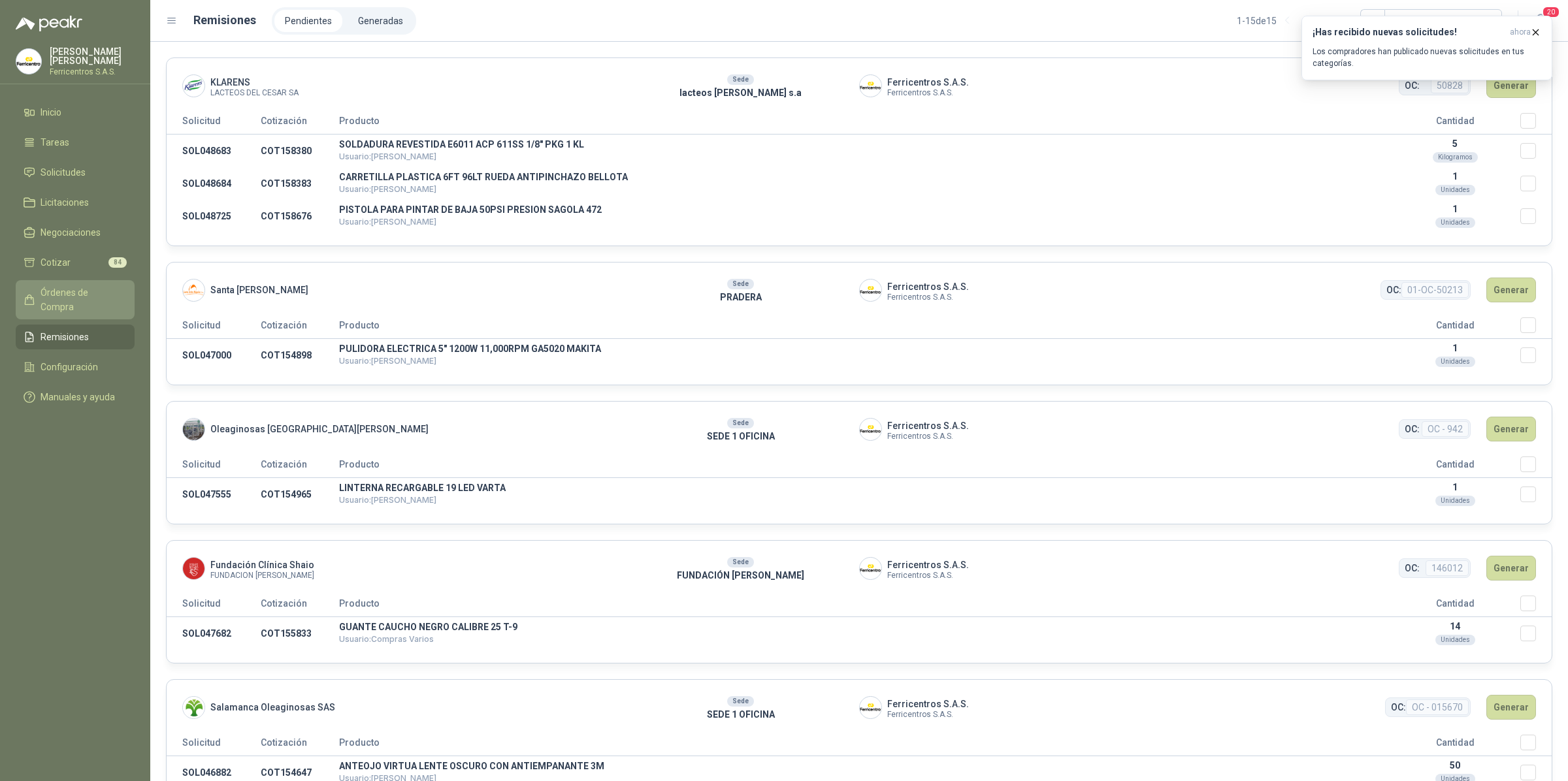
click at [50, 280] on link "Órdenes de Compra" at bounding box center [75, 300] width 119 height 39
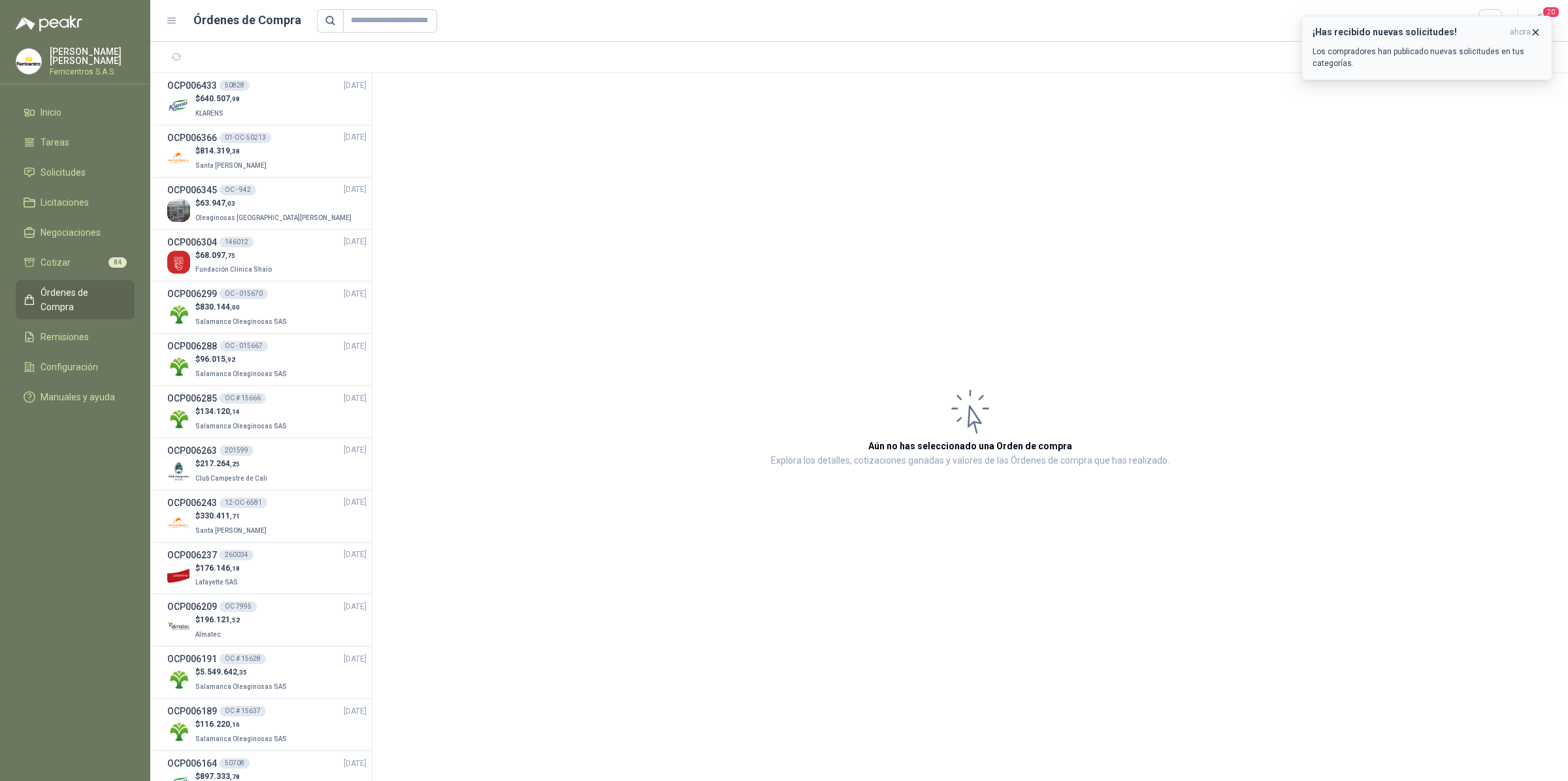
click at [1423, 34] on h3 "¡Has recibido nuevas solicitudes!" at bounding box center [1409, 32] width 192 height 11
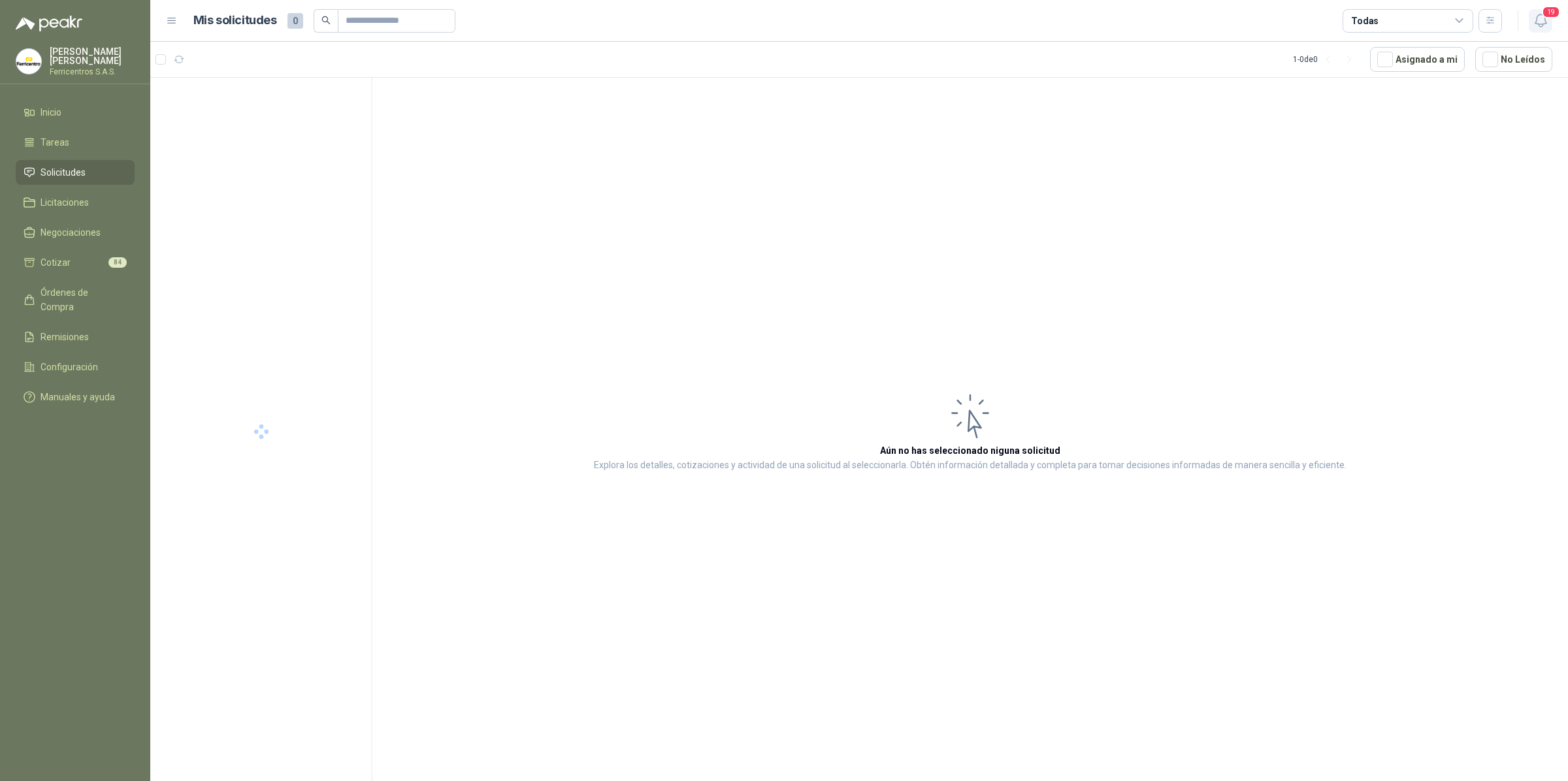
drag, startPoint x: 1528, startPoint y: 8, endPoint x: 1537, endPoint y: 25, distance: 19.2
click at [1527, 8] on header "Mis solicitudes 0 Todas 19" at bounding box center [859, 21] width 1418 height 42
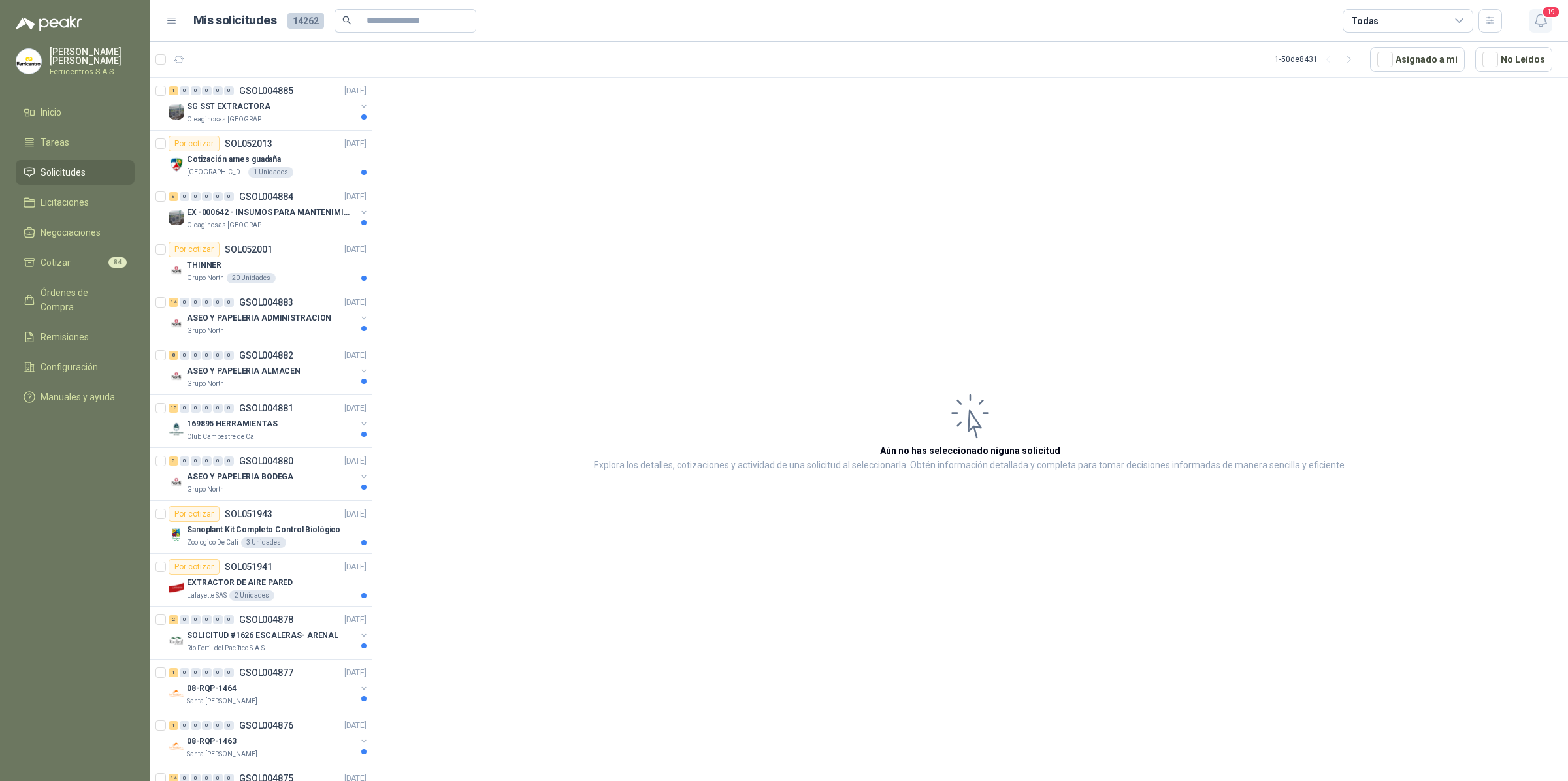
click at [1537, 25] on icon "button" at bounding box center [1541, 20] width 17 height 16
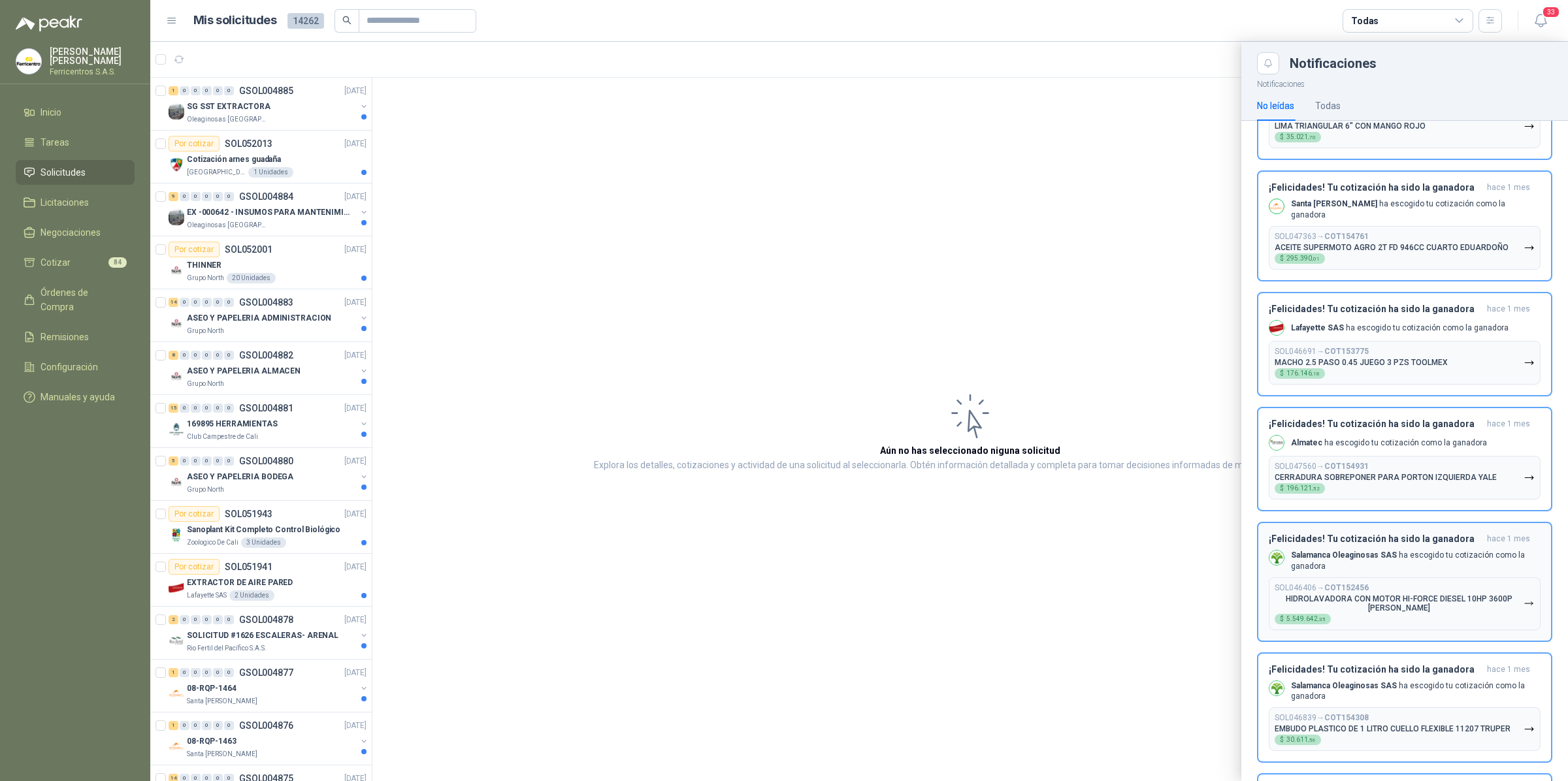
scroll to position [3351, 0]
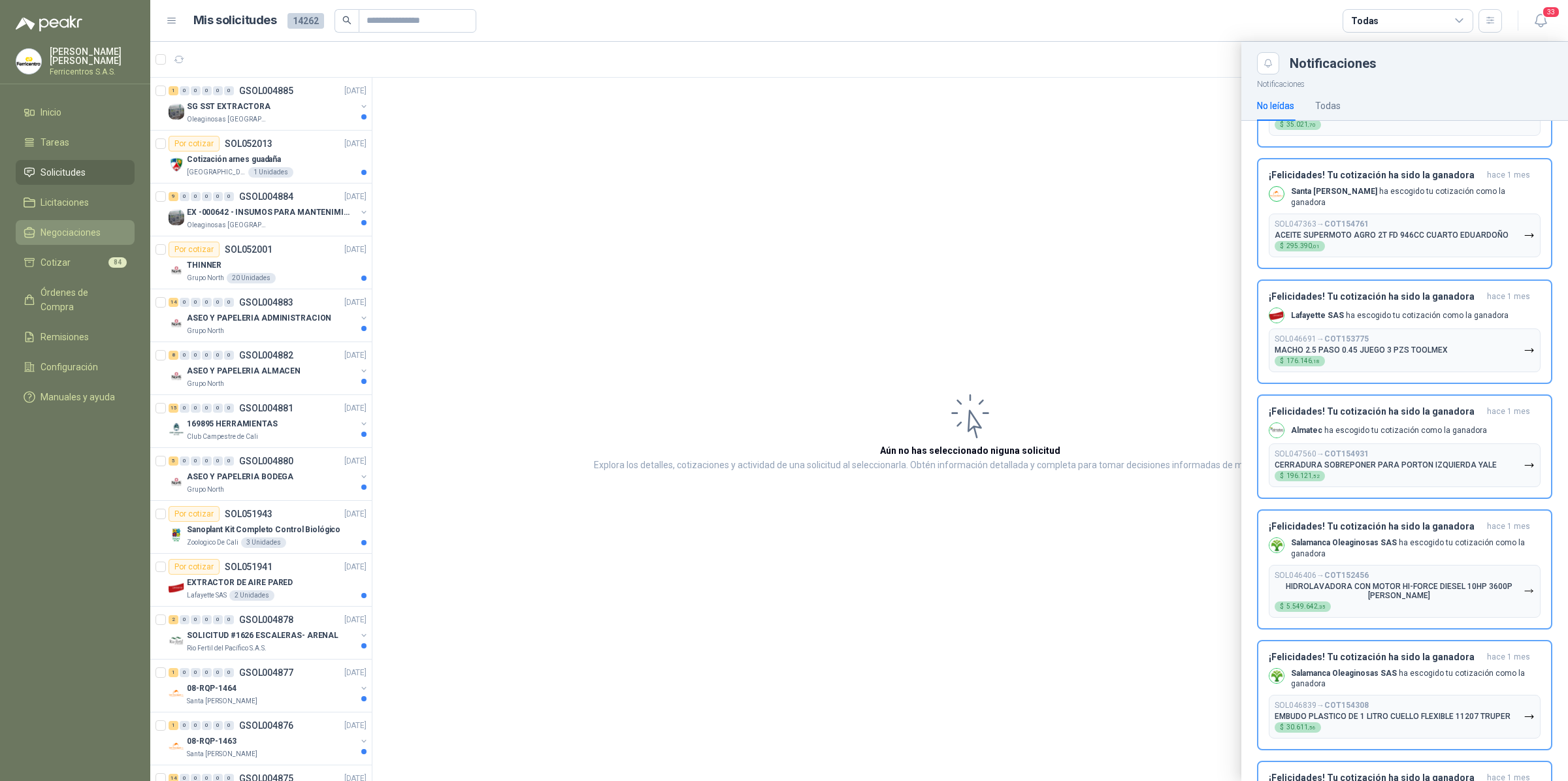
click at [73, 238] on link "Negociaciones" at bounding box center [75, 232] width 119 height 25
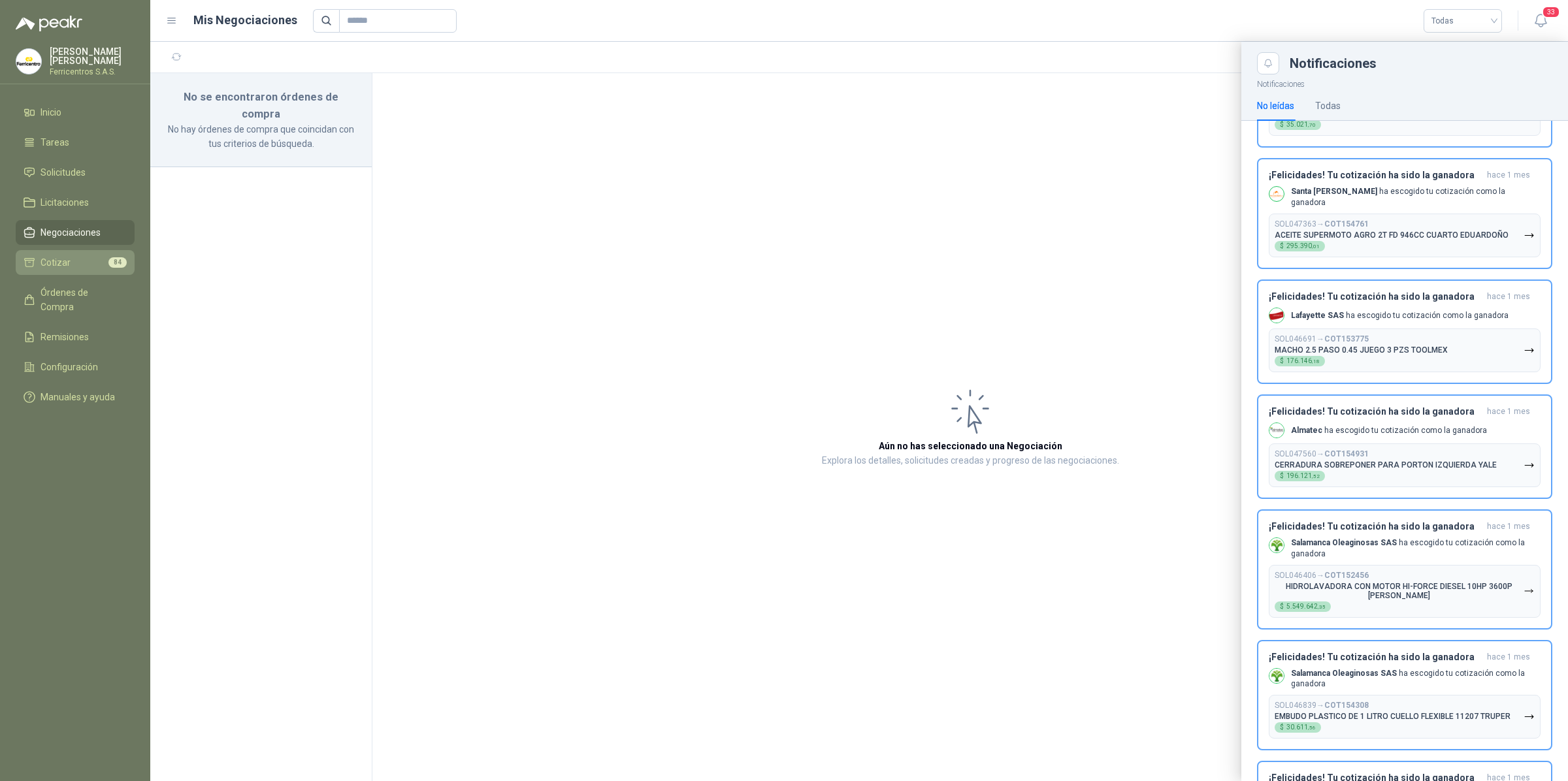
click at [72, 267] on li "Cotizar 84" at bounding box center [75, 262] width 103 height 14
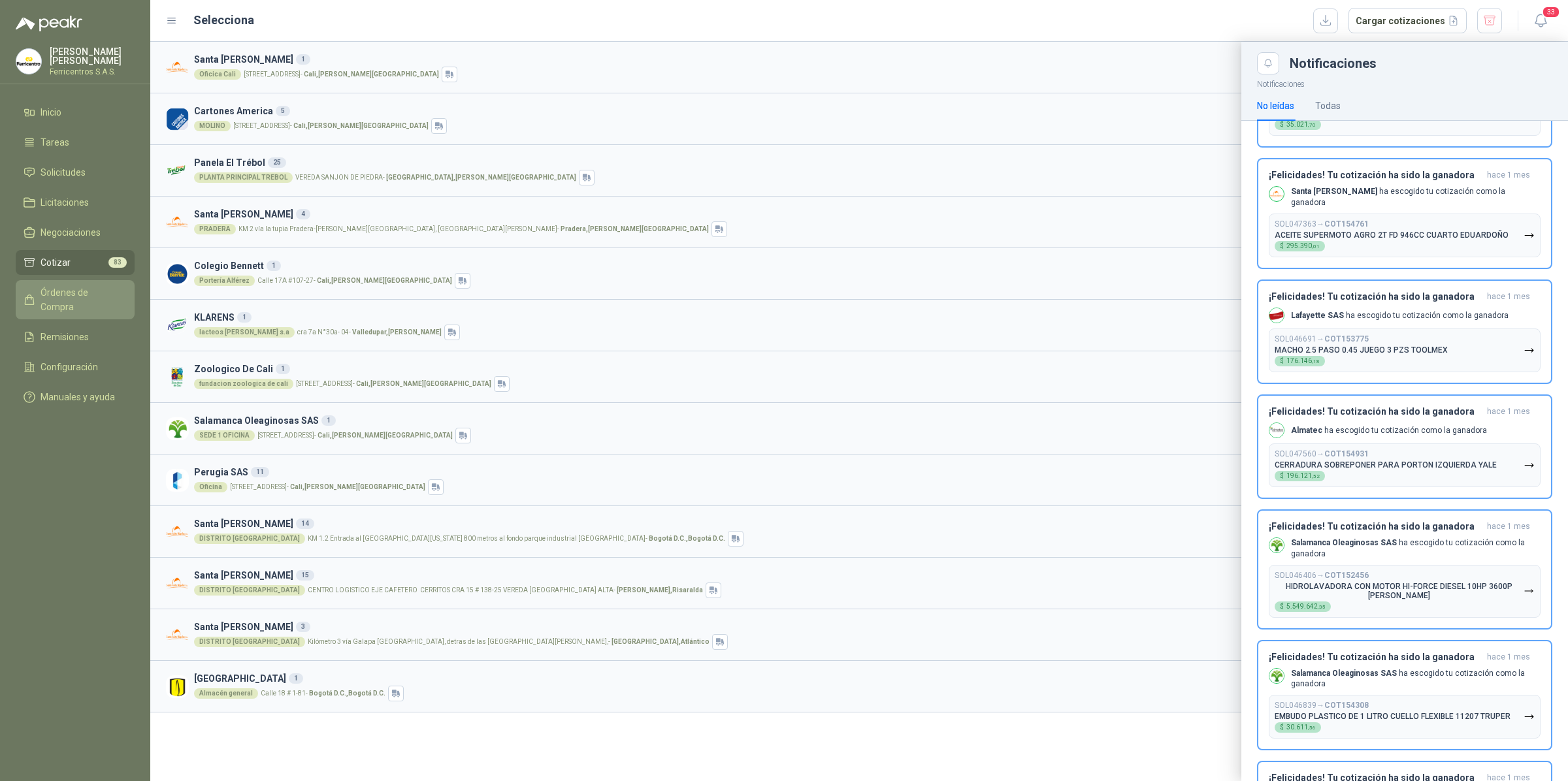
click at [67, 289] on span "Órdenes de Compra" at bounding box center [81, 300] width 82 height 29
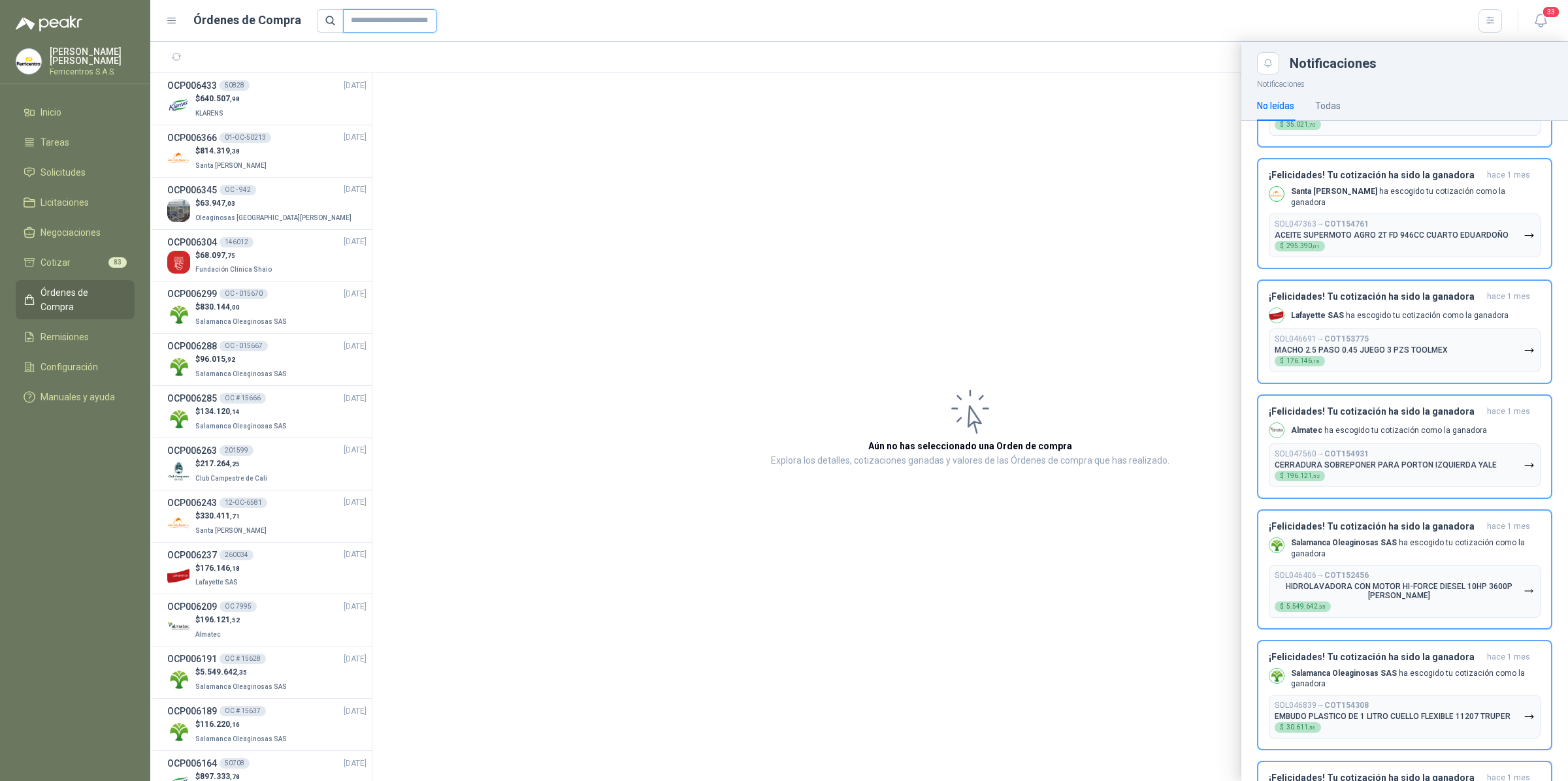
click at [379, 24] on input "text" at bounding box center [390, 21] width 94 height 24
type input "*****"
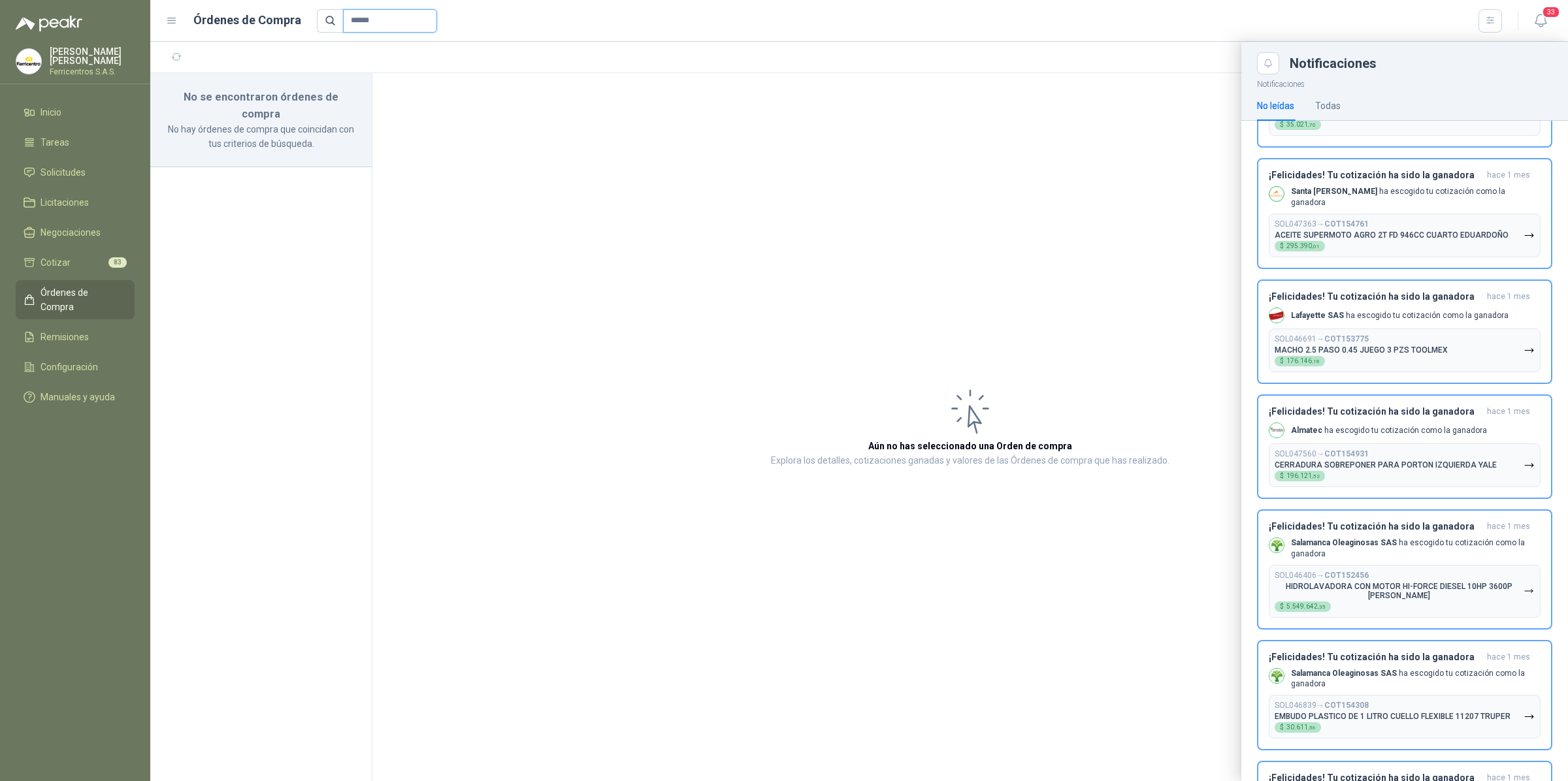
drag, startPoint x: 375, startPoint y: 25, endPoint x: 239, endPoint y: 1, distance: 138.1
click at [239, 1] on header "Órdenes de Compra ***** 33" at bounding box center [859, 21] width 1418 height 42
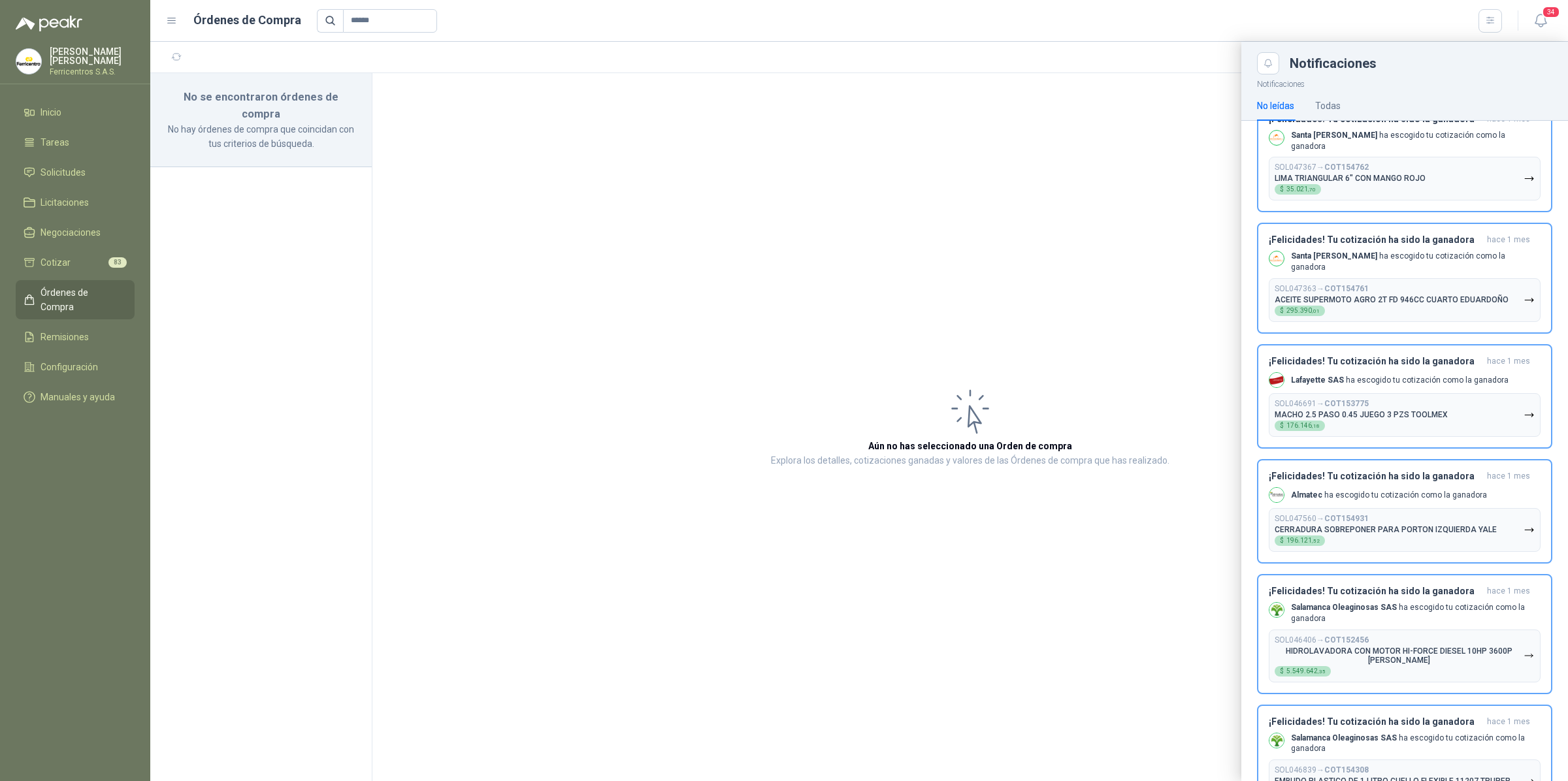
scroll to position [3414, 0]
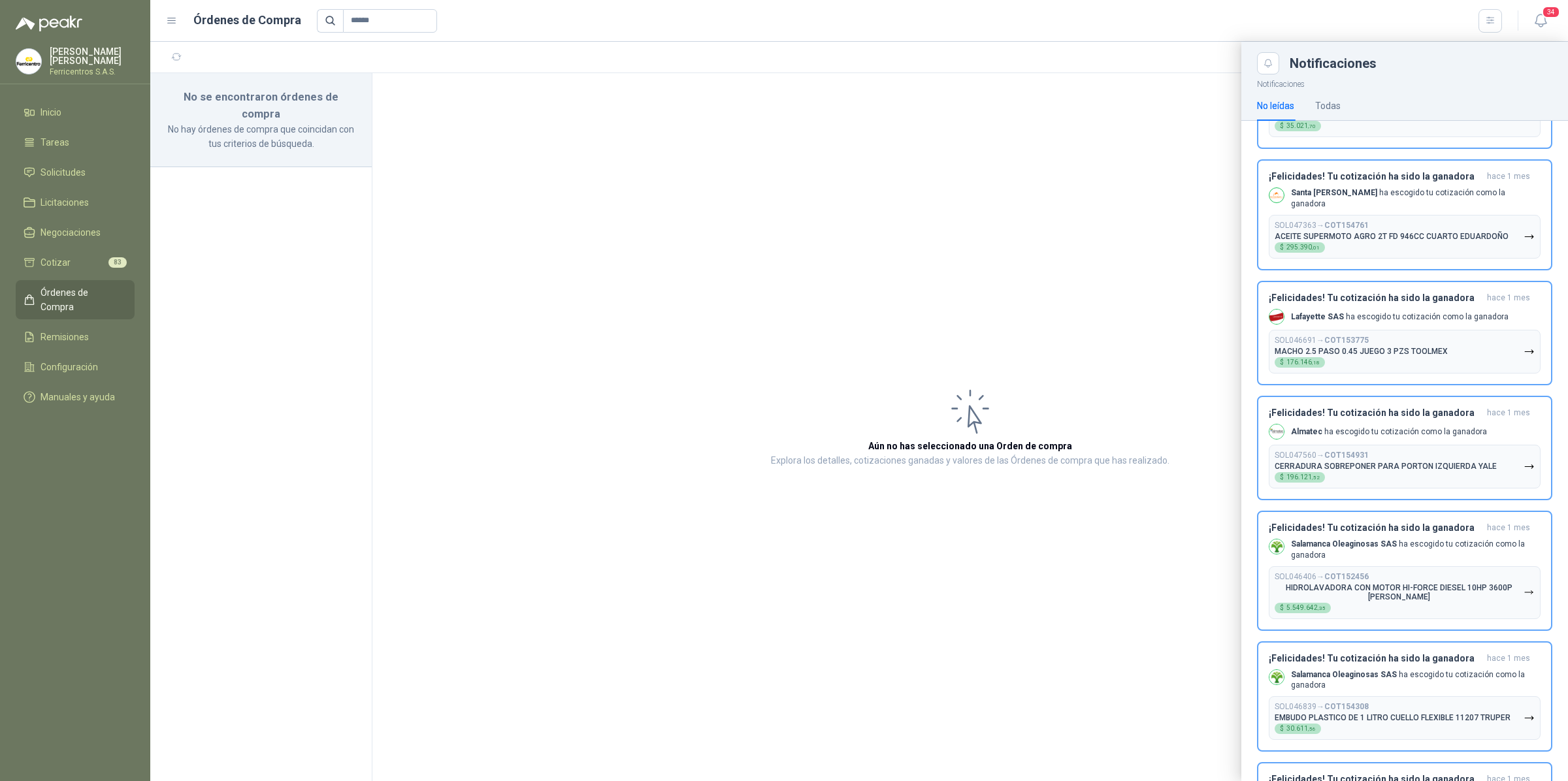
click at [90, 297] on link "Órdenes de Compra" at bounding box center [75, 300] width 119 height 39
click at [395, 13] on input "******" at bounding box center [390, 21] width 94 height 24
drag, startPoint x: 392, startPoint y: 30, endPoint x: 325, endPoint y: 17, distance: 68.2
click at [330, 17] on span "******" at bounding box center [377, 21] width 121 height 24
click at [400, 31] on input "******" at bounding box center [390, 21] width 94 height 24
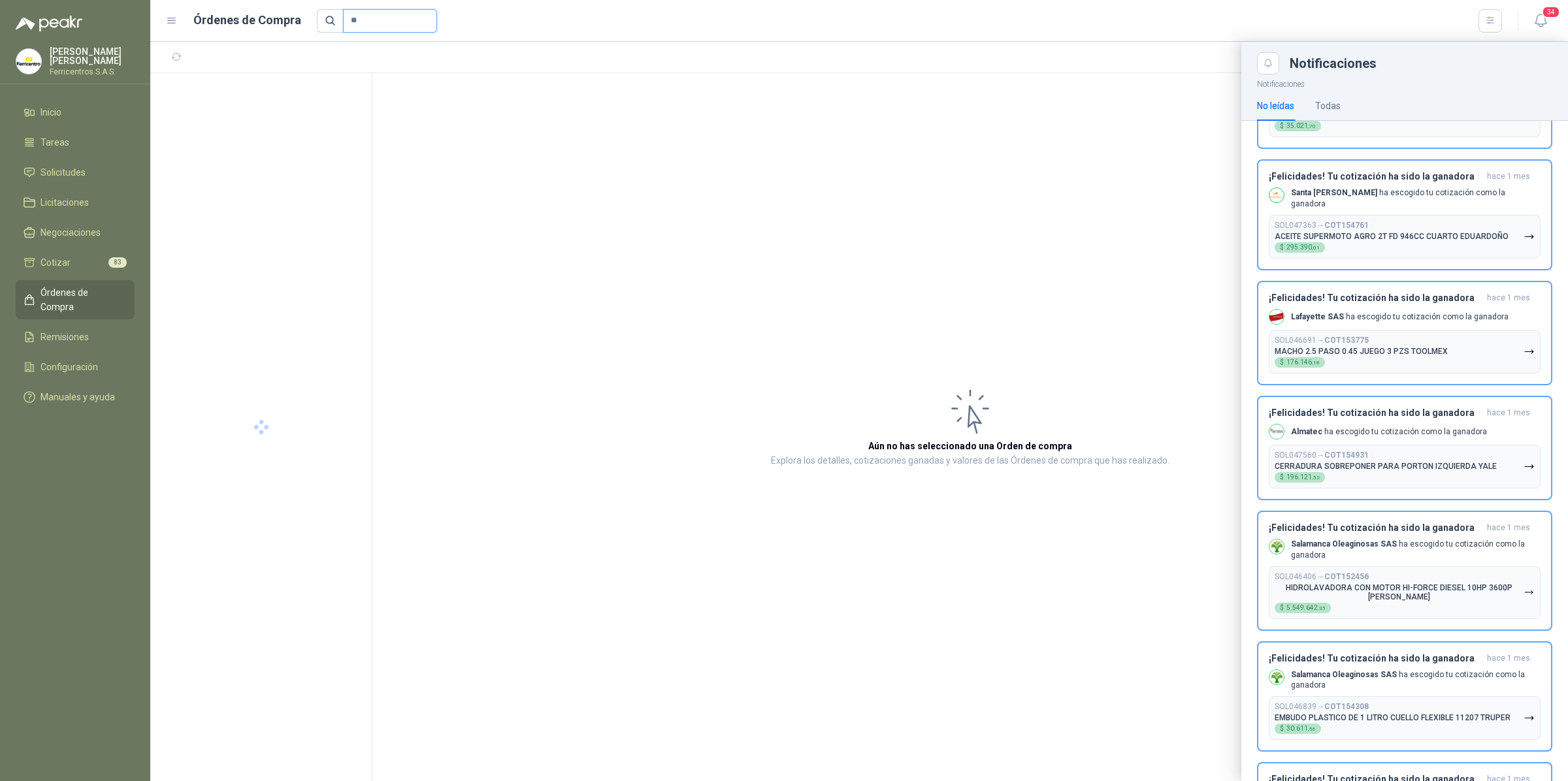
type input "*"
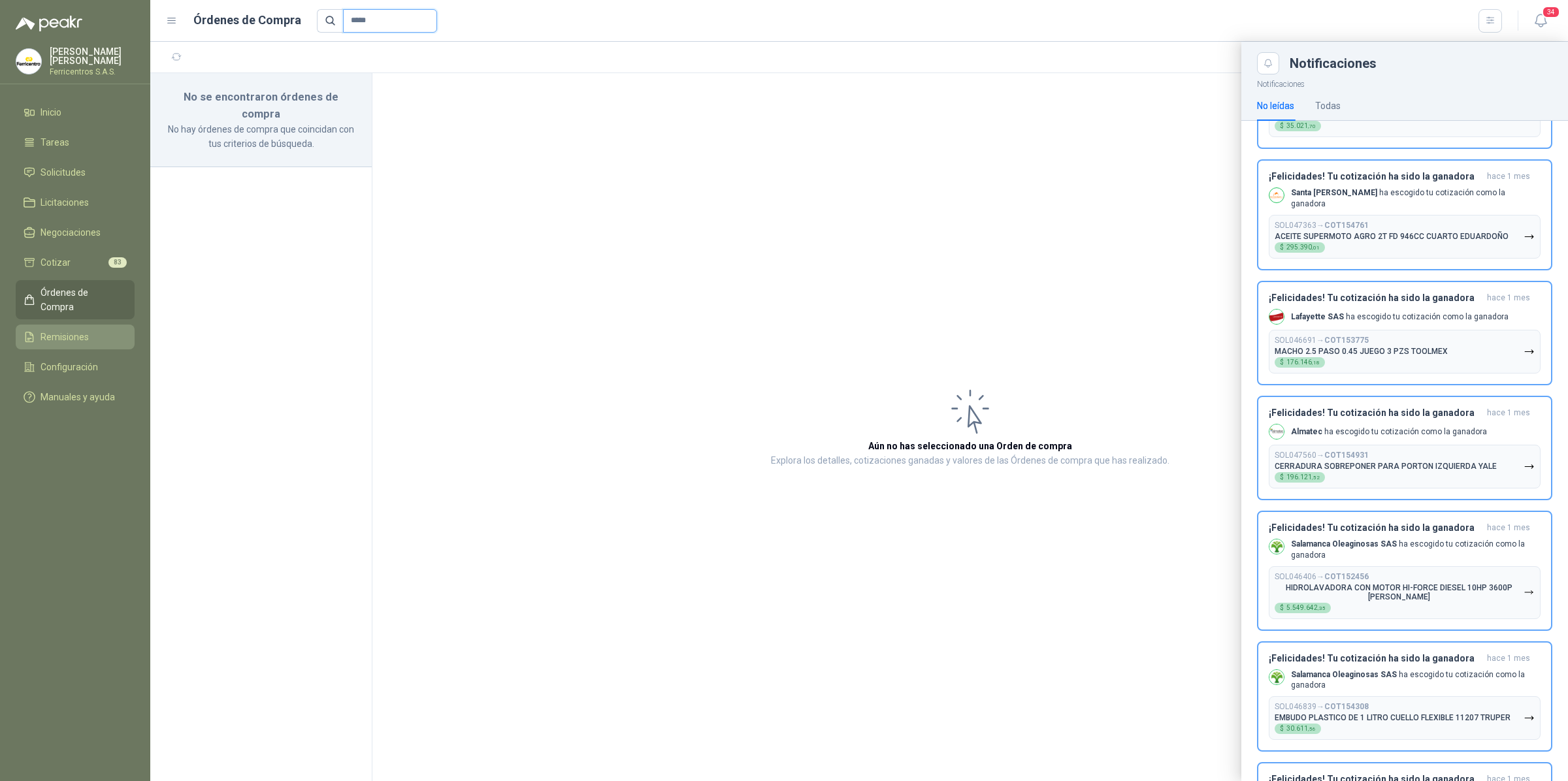
type input "*****"
click at [105, 330] on li "Remisiones" at bounding box center [75, 337] width 103 height 14
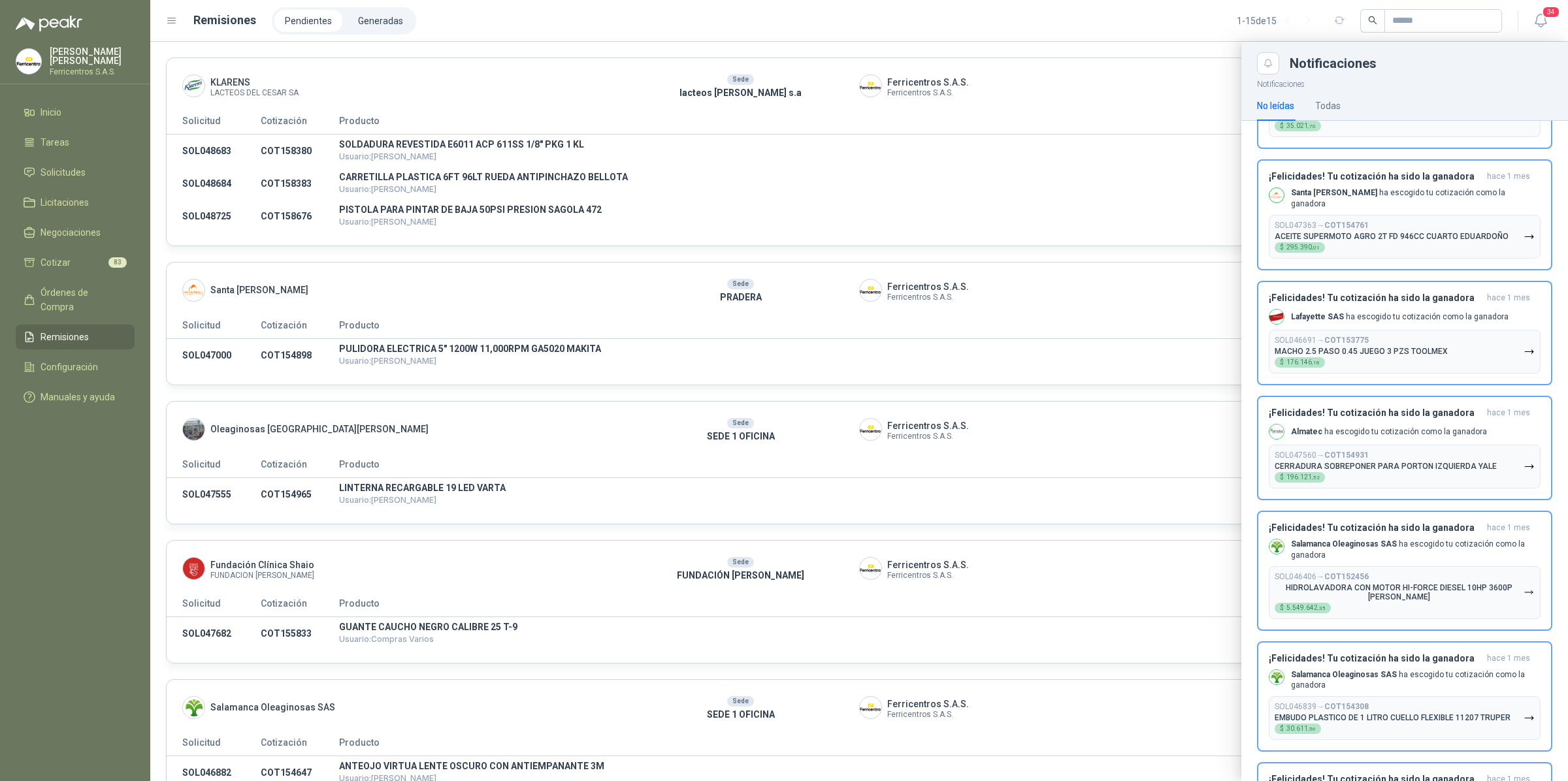
click at [444, 347] on div at bounding box center [859, 411] width 1418 height 739
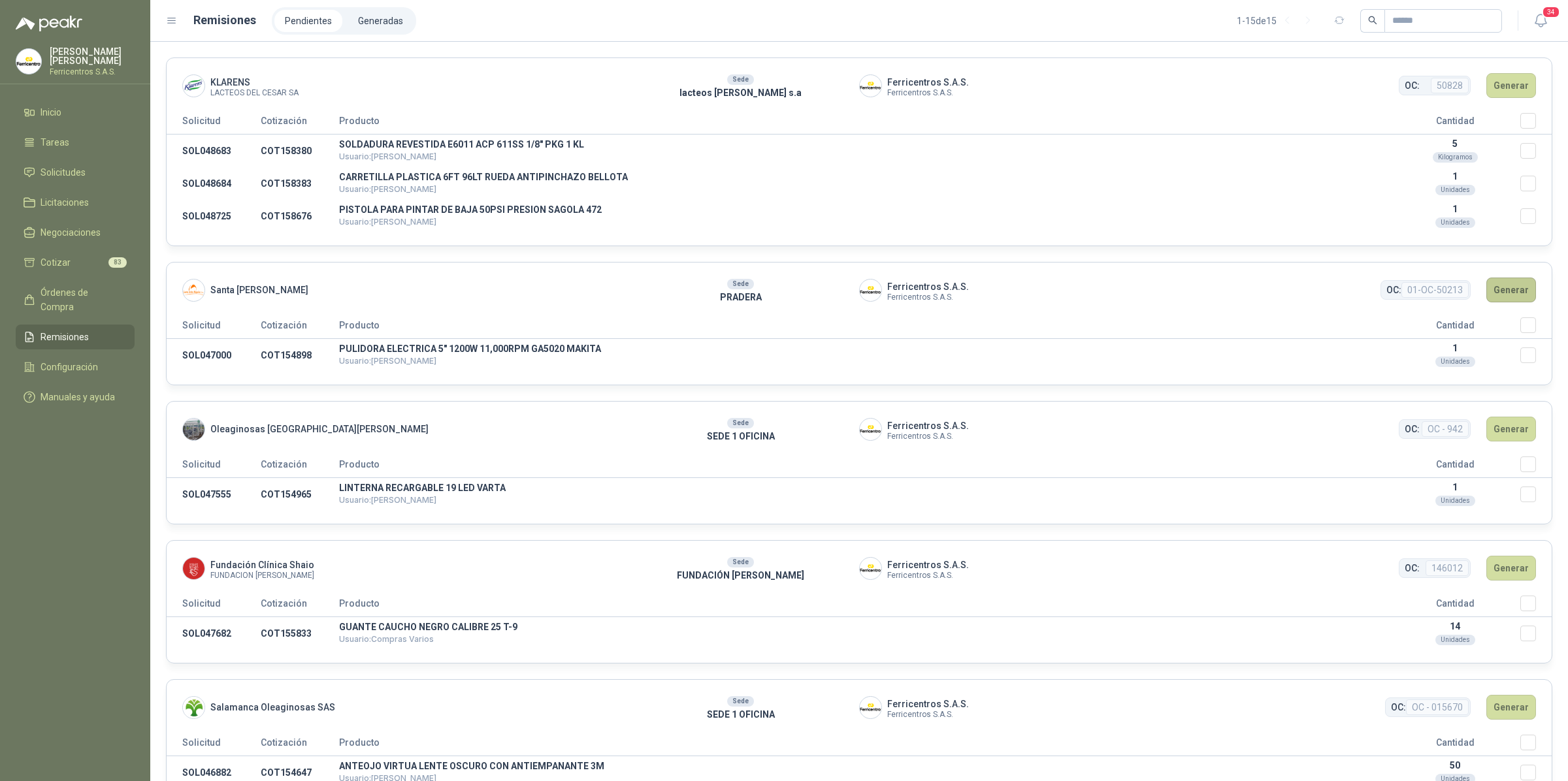
click at [1516, 292] on button "Generar" at bounding box center [1511, 290] width 50 height 25
click at [249, 293] on span "Santa [PERSON_NAME]" at bounding box center [259, 290] width 98 height 14
click at [1495, 288] on button "Generar" at bounding box center [1511, 290] width 50 height 25
click at [1505, 308] on header "Santa [PERSON_NAME] Sede PRADERA Ferricentros S.A.S. Ferricentros S.A.S. OC: 01…" at bounding box center [859, 290] width 1385 height 55
click at [1507, 289] on button "Generar" at bounding box center [1511, 290] width 50 height 25
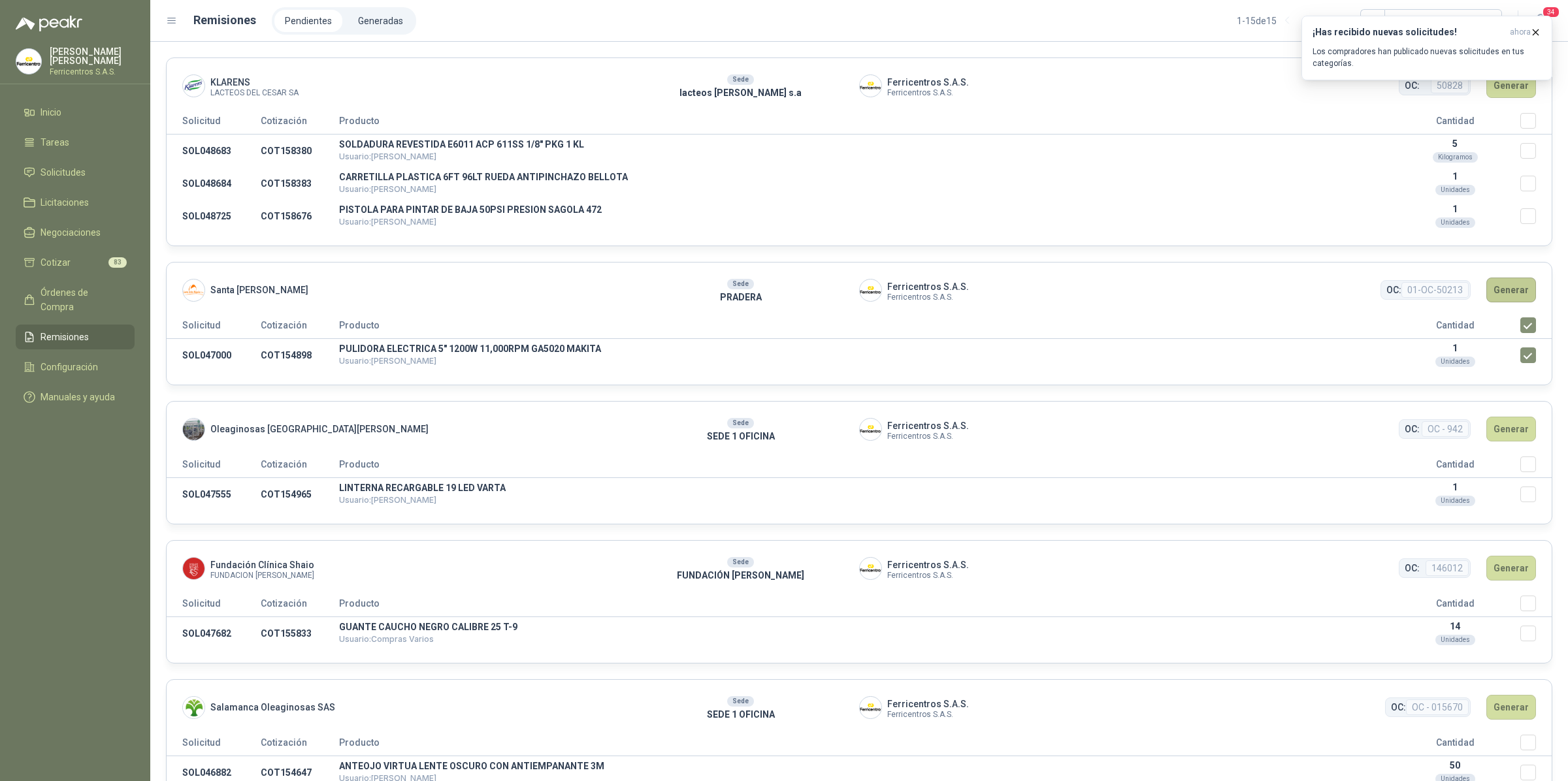
click at [1511, 281] on button "Generar" at bounding box center [1511, 290] width 50 height 25
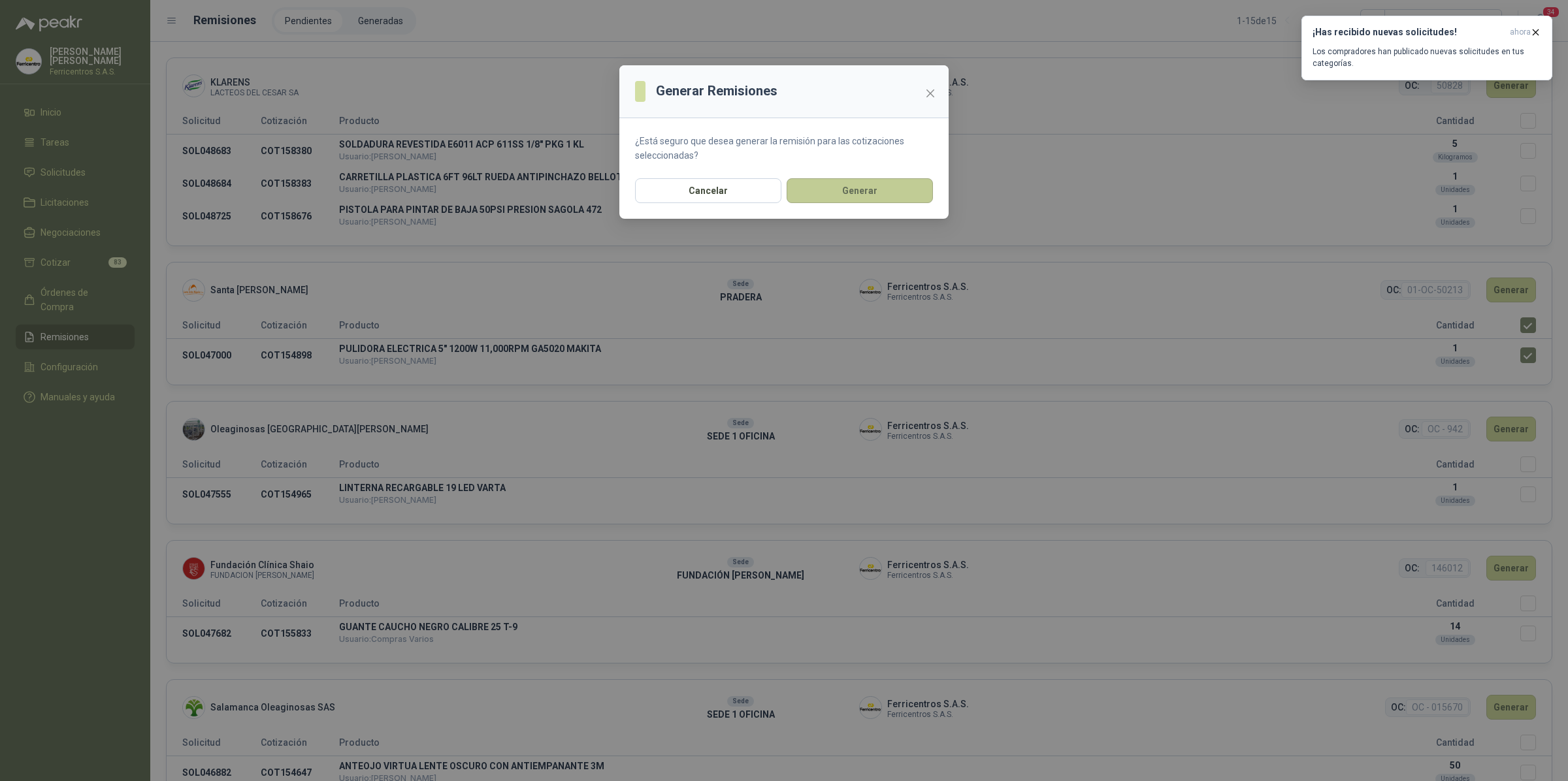
click at [865, 196] on button "Generar" at bounding box center [860, 191] width 146 height 25
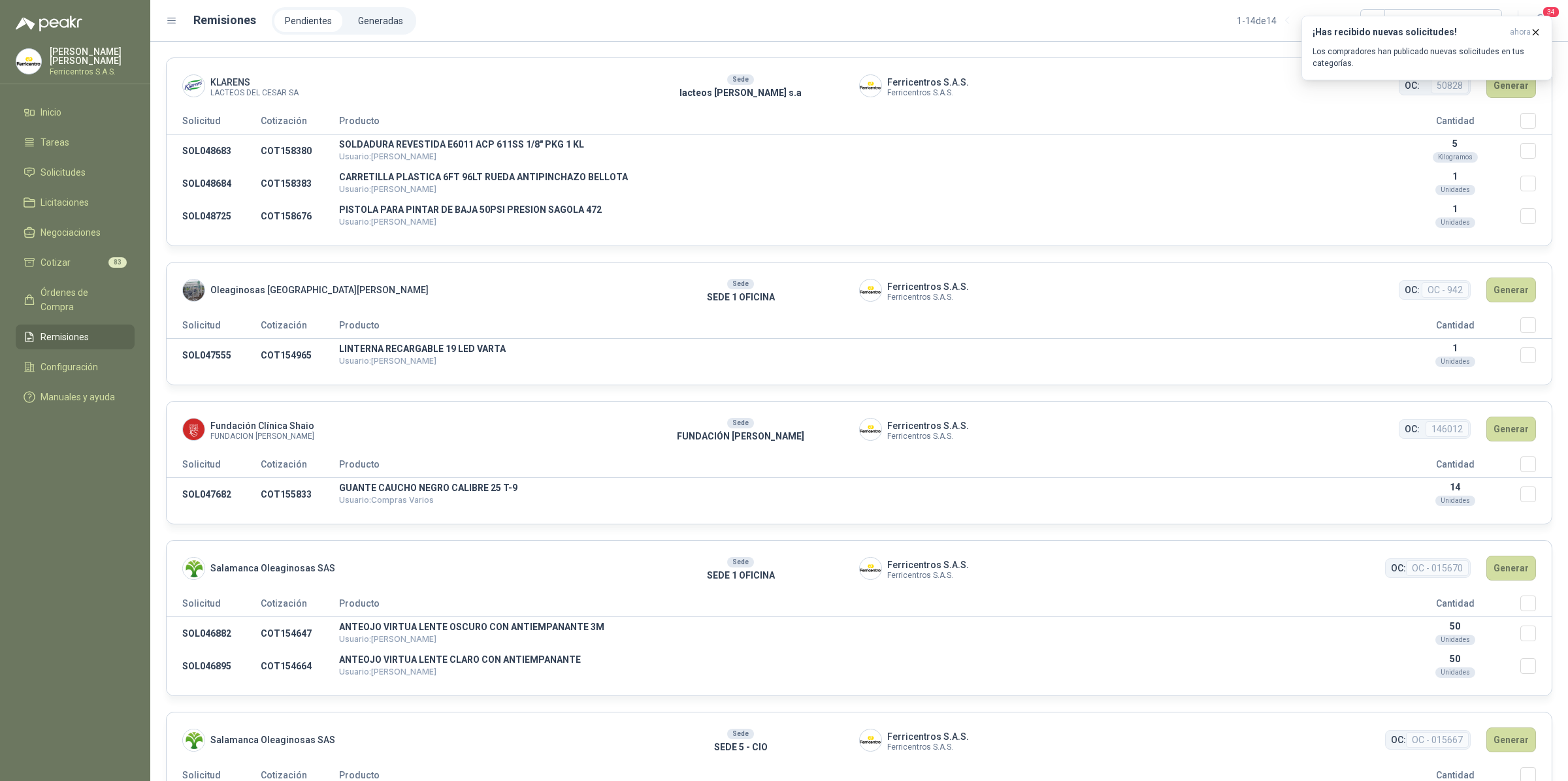
click at [74, 325] on link "Remisiones" at bounding box center [75, 337] width 119 height 25
click at [376, 26] on li "Generadas" at bounding box center [380, 21] width 66 height 22
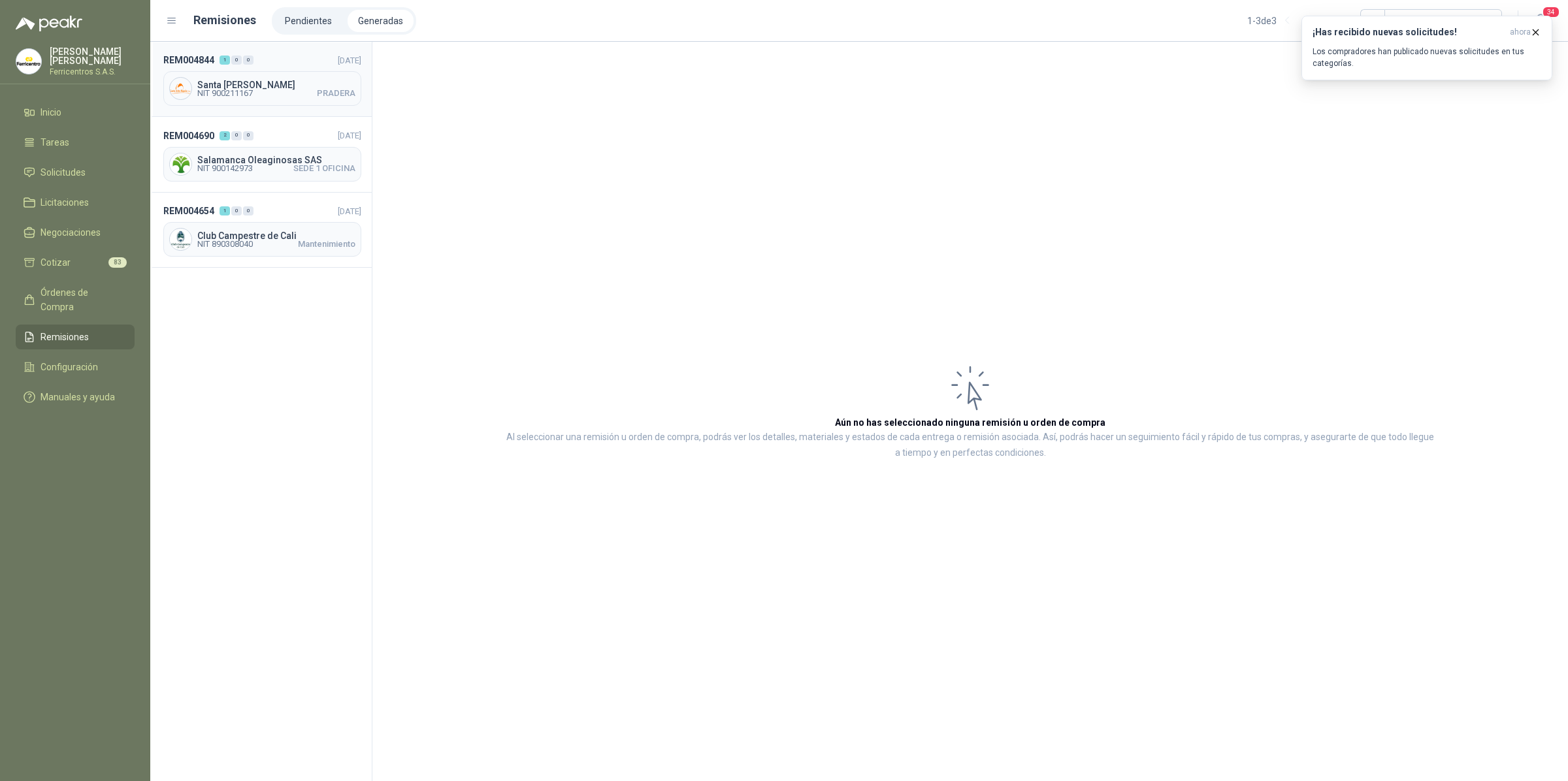
click at [266, 80] on span "Santa [PERSON_NAME]" at bounding box center [276, 85] width 158 height 9
